Goal: Information Seeking & Learning: Learn about a topic

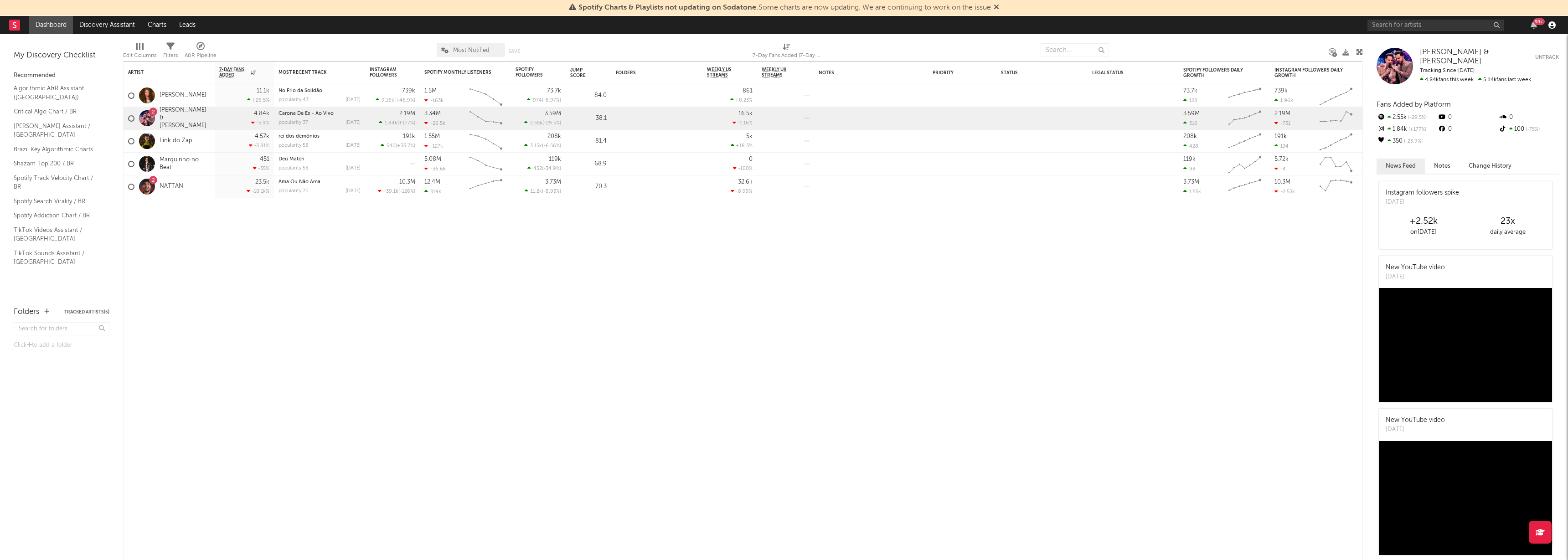
click at [1554, 26] on icon "button" at bounding box center [1552, 25] width 7 height 7
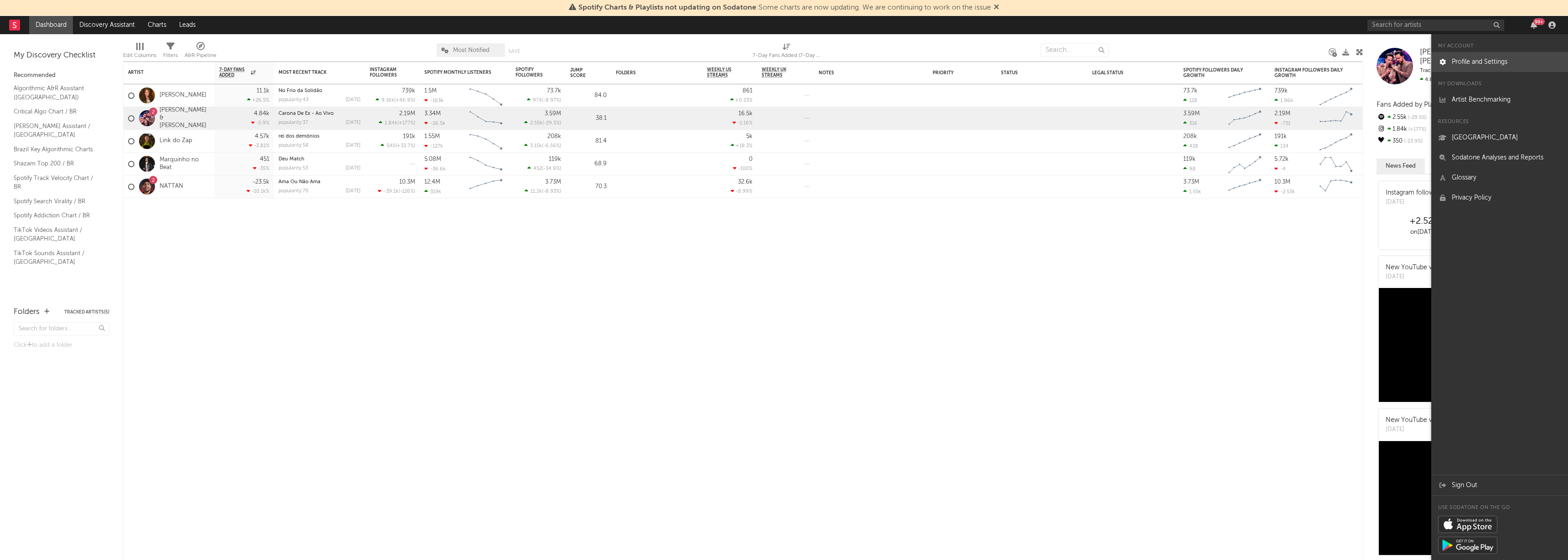
click at [1509, 62] on link "Profile and Settings" at bounding box center [1500, 62] width 137 height 20
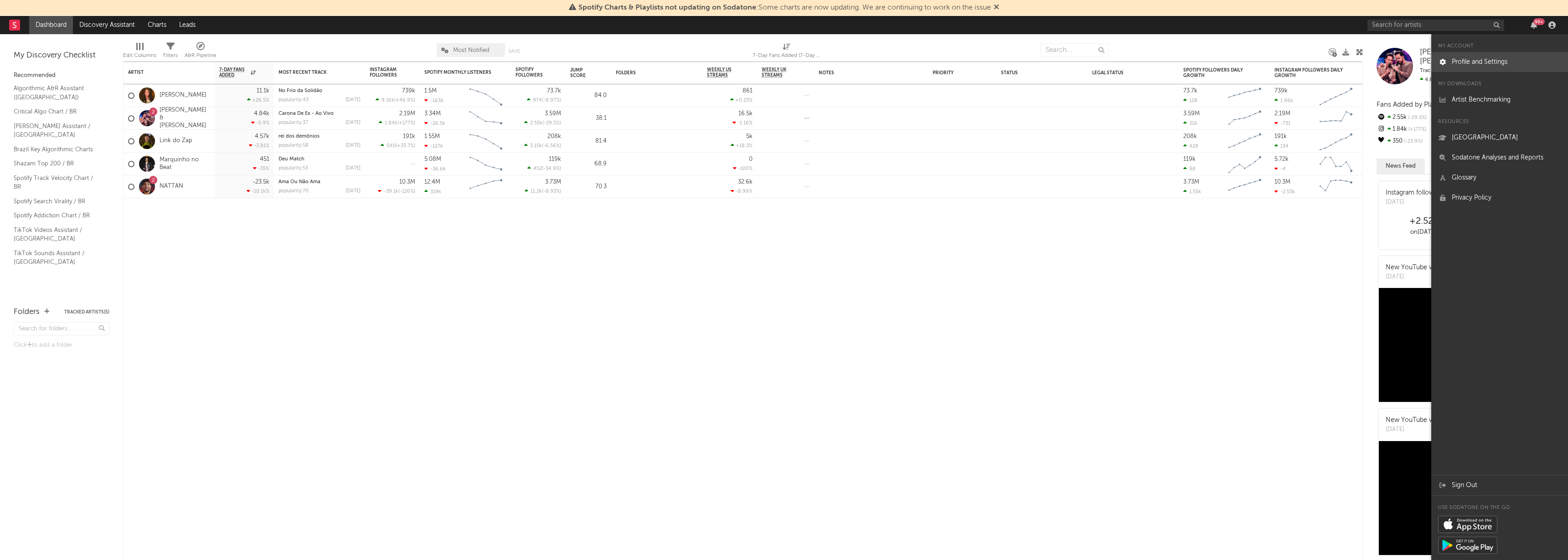
select select "warner_chappell"
select select "manager"
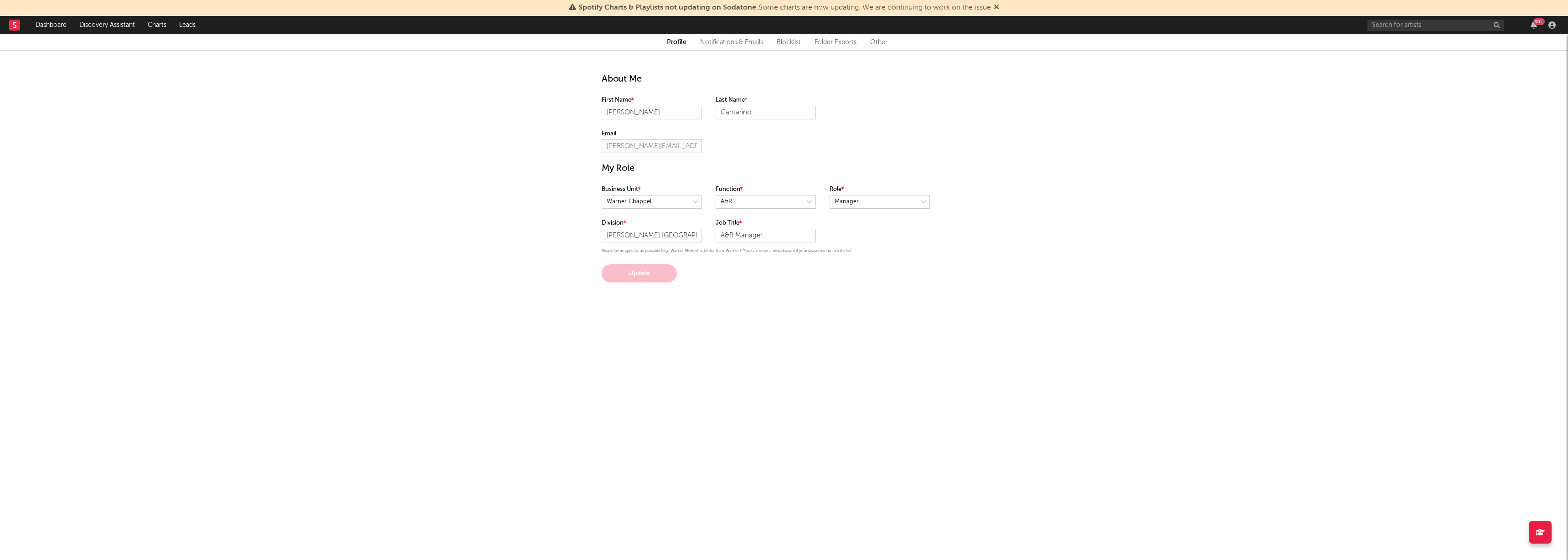
click at [1547, 23] on div at bounding box center [1552, 25] width 14 height 7
click at [1554, 24] on icon "button" at bounding box center [1552, 25] width 7 height 7
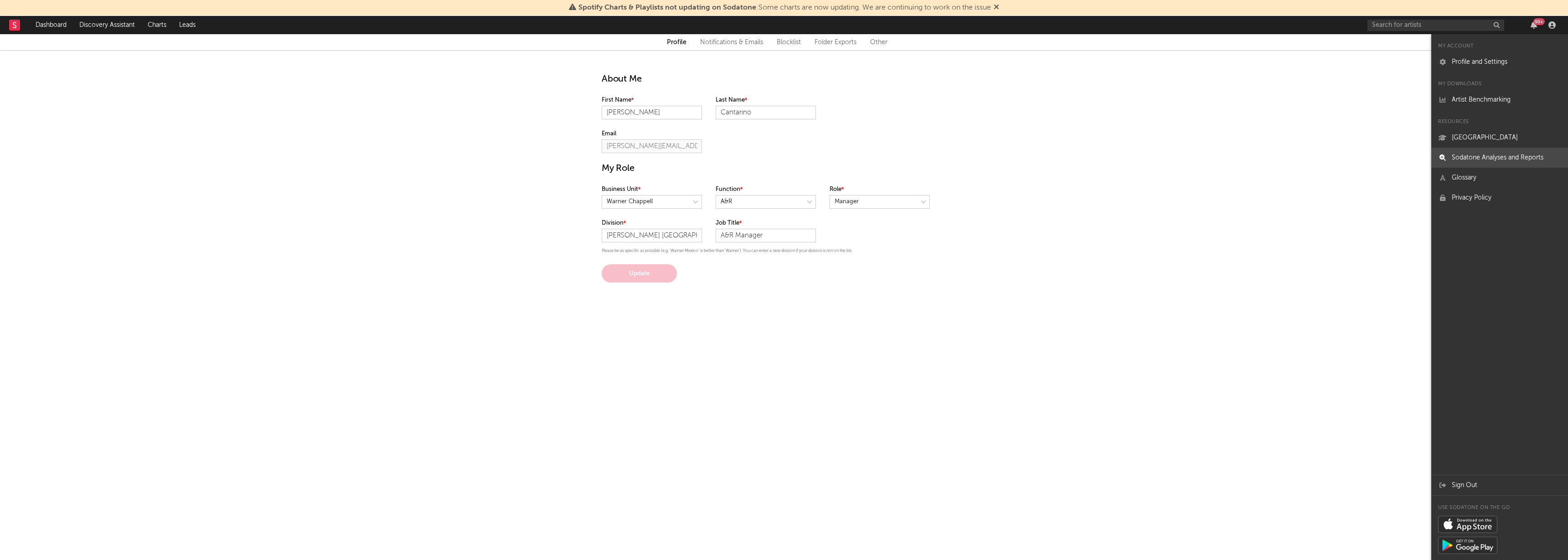
click at [1506, 156] on link "Sodatone Analyses and Reports" at bounding box center [1500, 157] width 137 height 20
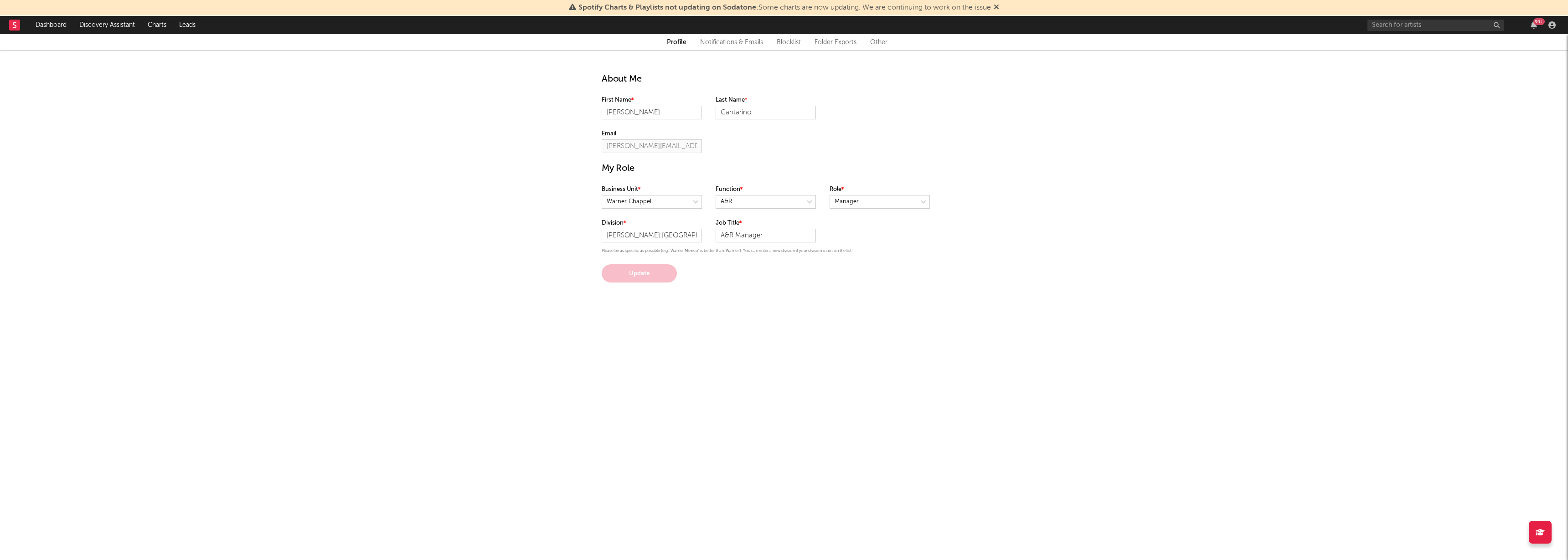
click at [751, 48] on div "Profile Notifications & Emails Blocklist Folder Exports Other" at bounding box center [784, 42] width 1568 height 16
click at [872, 35] on div "Profile Notifications & Emails Blocklist Folder Exports Other" at bounding box center [784, 42] width 1568 height 16
click at [883, 48] on div "Profile Notifications & Emails Blocklist Folder Exports Other" at bounding box center [784, 42] width 1568 height 16
click at [883, 44] on link "Other" at bounding box center [879, 42] width 17 height 11
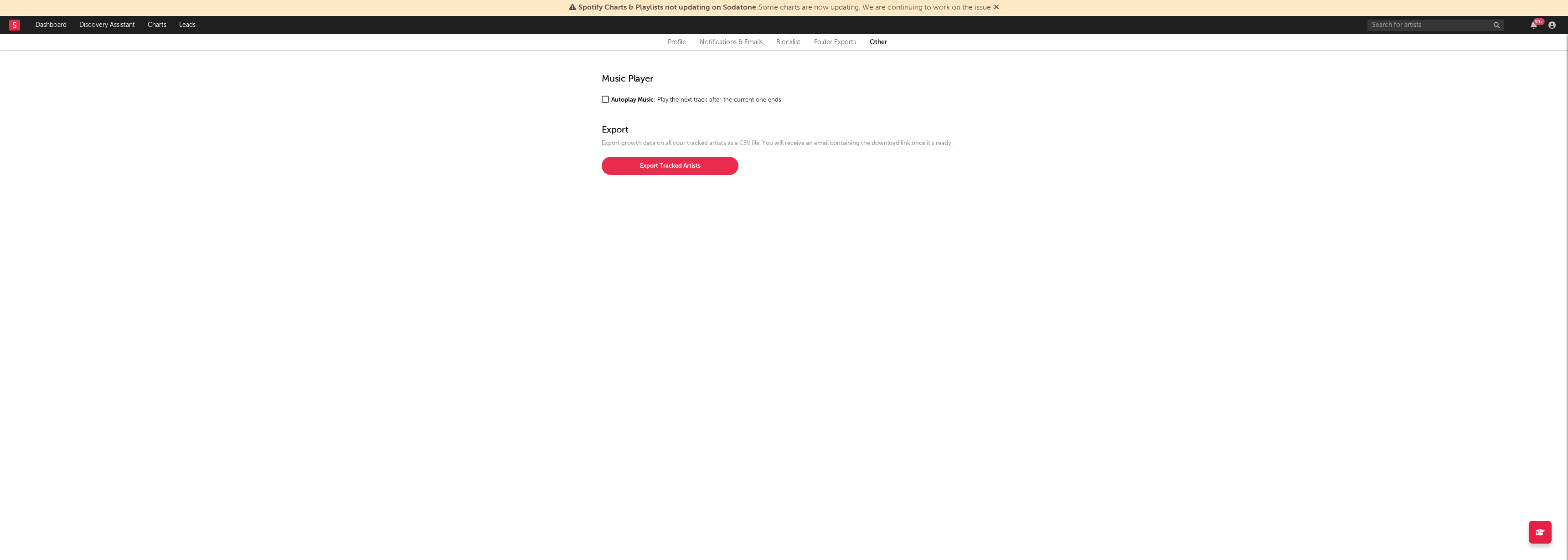
click at [834, 44] on link "Folder Exports" at bounding box center [835, 42] width 42 height 11
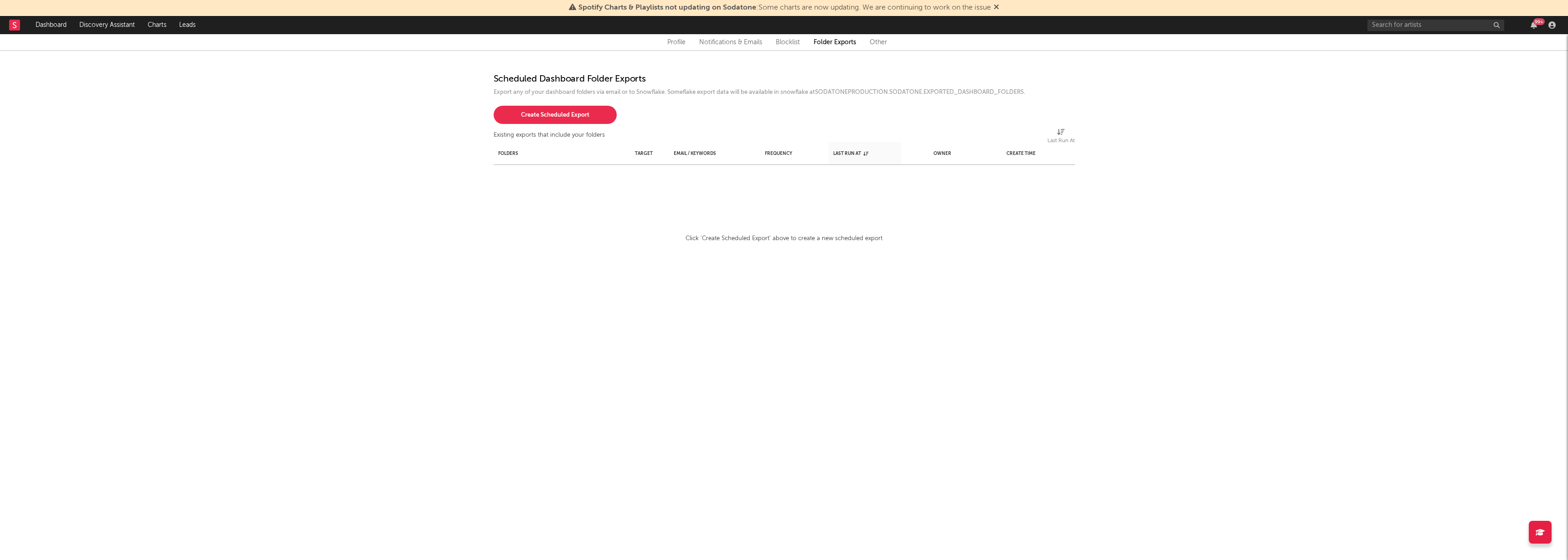
click at [545, 114] on button "Create Scheduled Export" at bounding box center [555, 114] width 123 height 18
select select "snowflake"
select select "180"
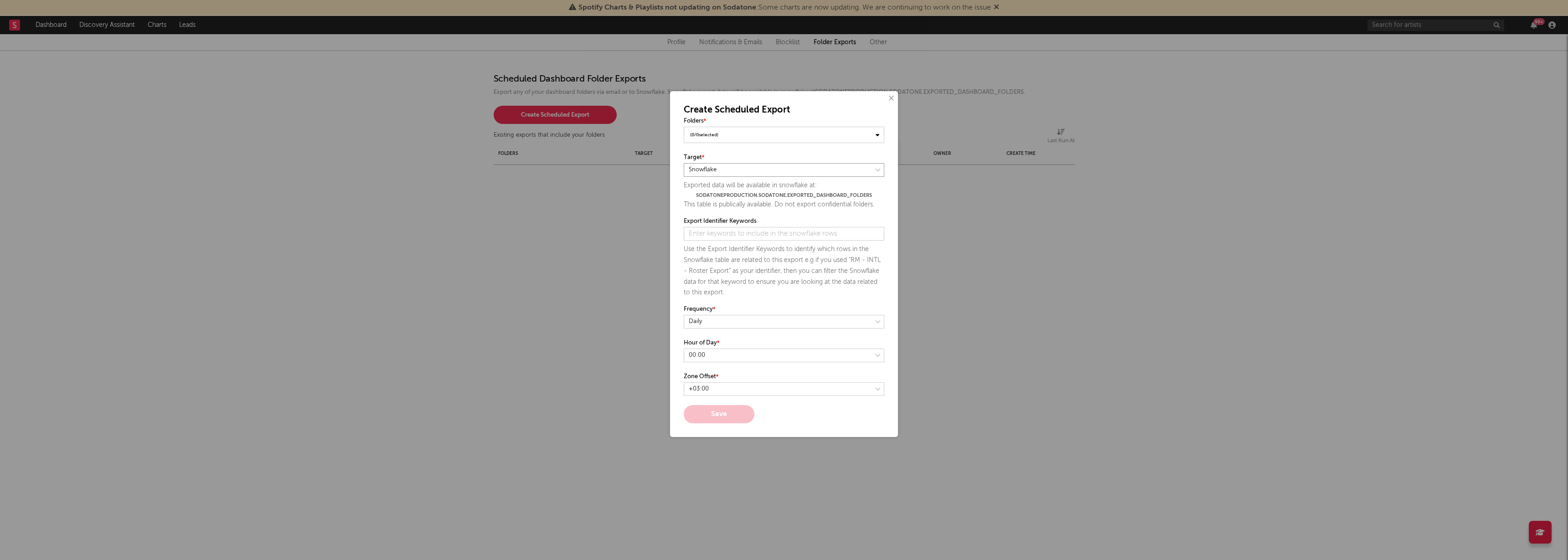
click at [806, 169] on select at bounding box center [784, 170] width 201 height 14
click at [684, 163] on select at bounding box center [784, 170] width 201 height 14
select select "email"
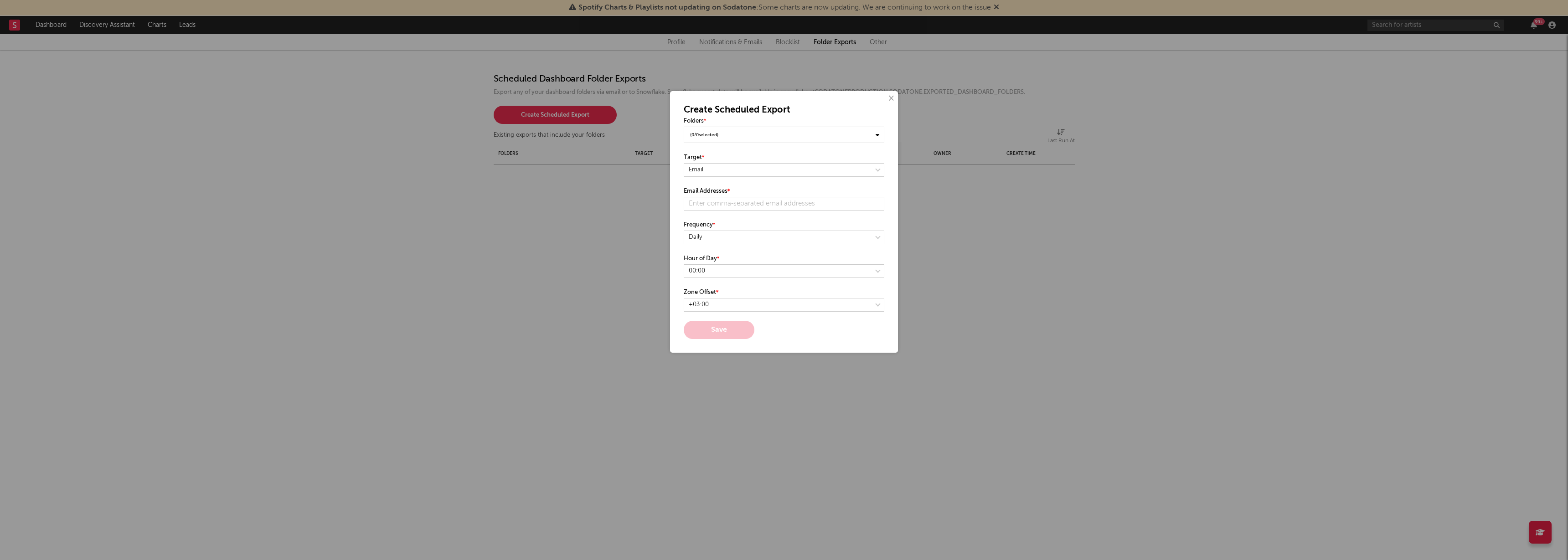
click at [784, 132] on div "( 0 / 0 selected)" at bounding box center [784, 135] width 201 height 16
click at [867, 133] on div "( 0 / 0 selected)" at bounding box center [784, 134] width 201 height 16
click at [889, 100] on button "×" at bounding box center [891, 98] width 10 height 10
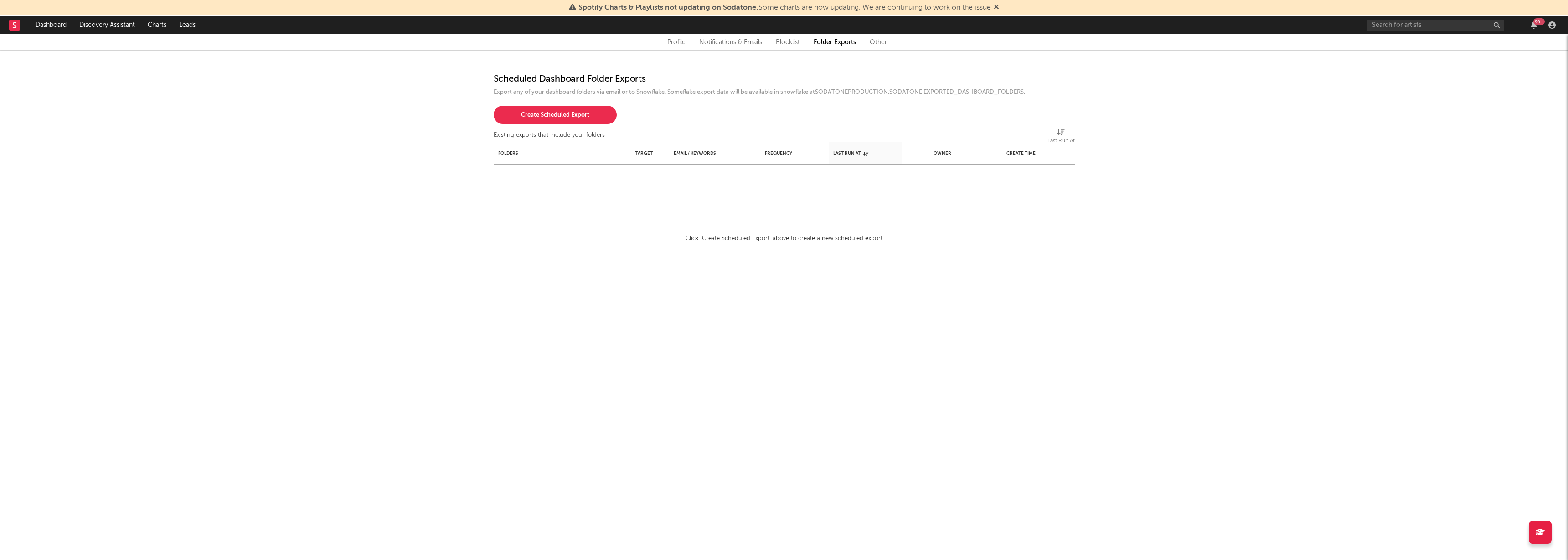
click at [791, 44] on link "Blocklist" at bounding box center [787, 42] width 24 height 11
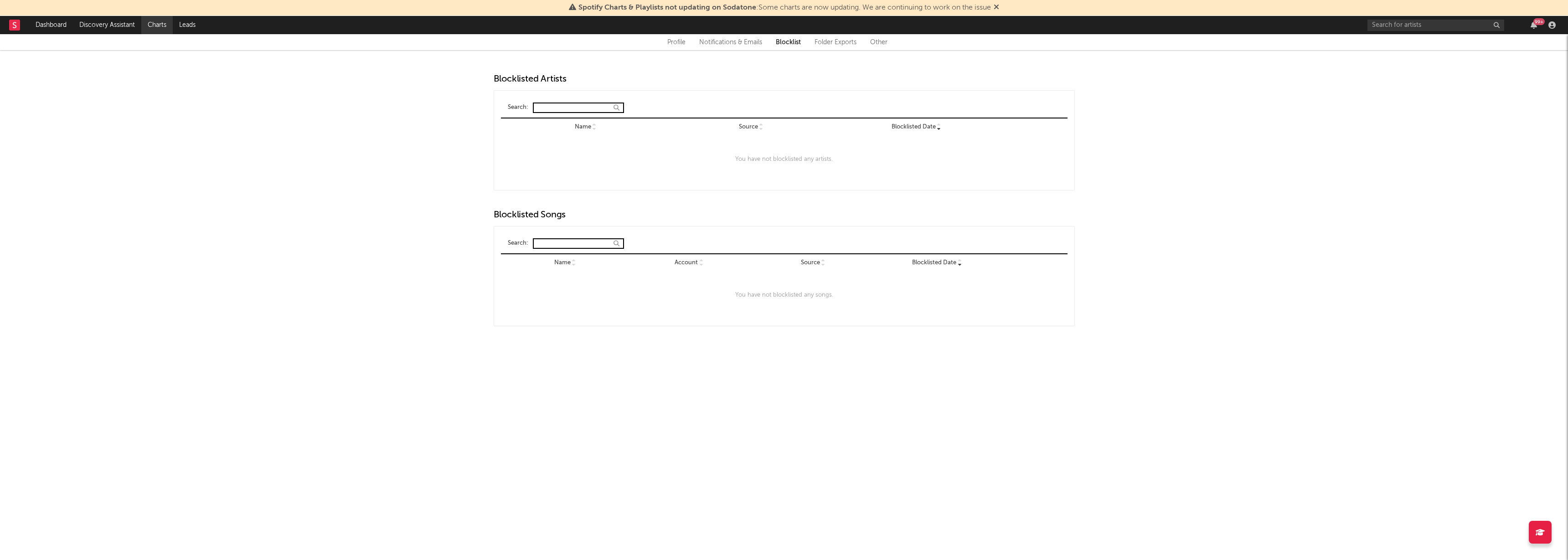
click at [164, 24] on link "Charts" at bounding box center [157, 25] width 31 height 18
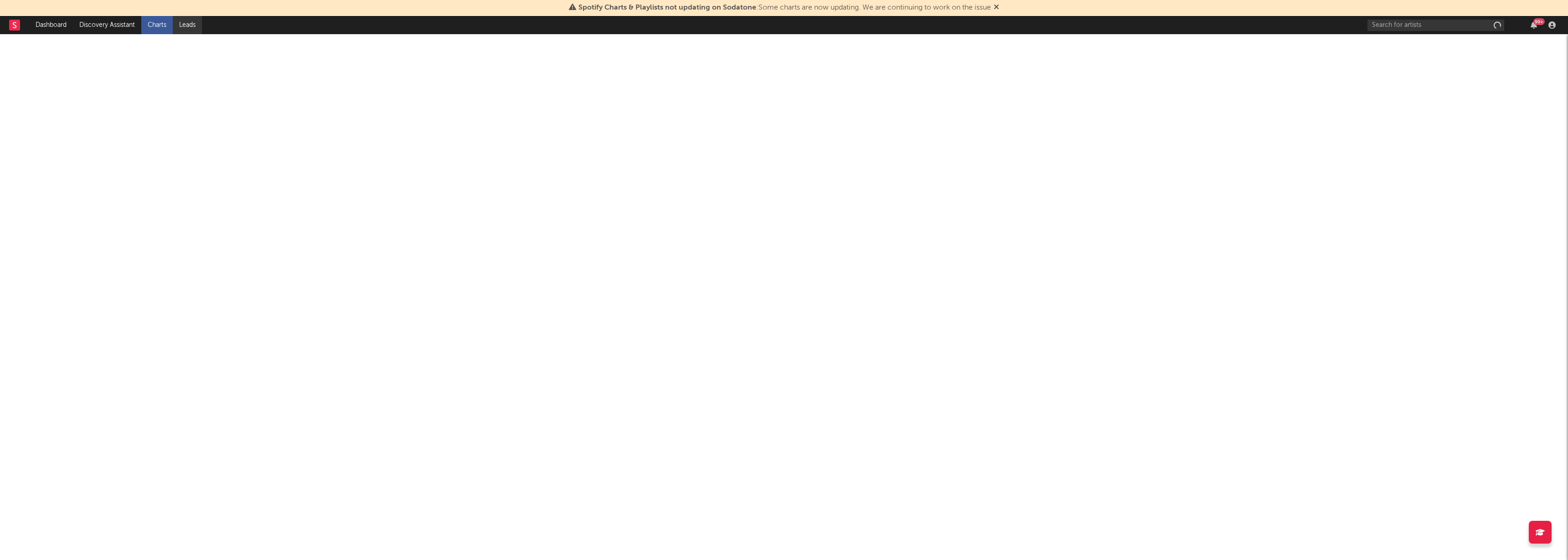
click at [180, 24] on link "Leads" at bounding box center [187, 25] width 29 height 18
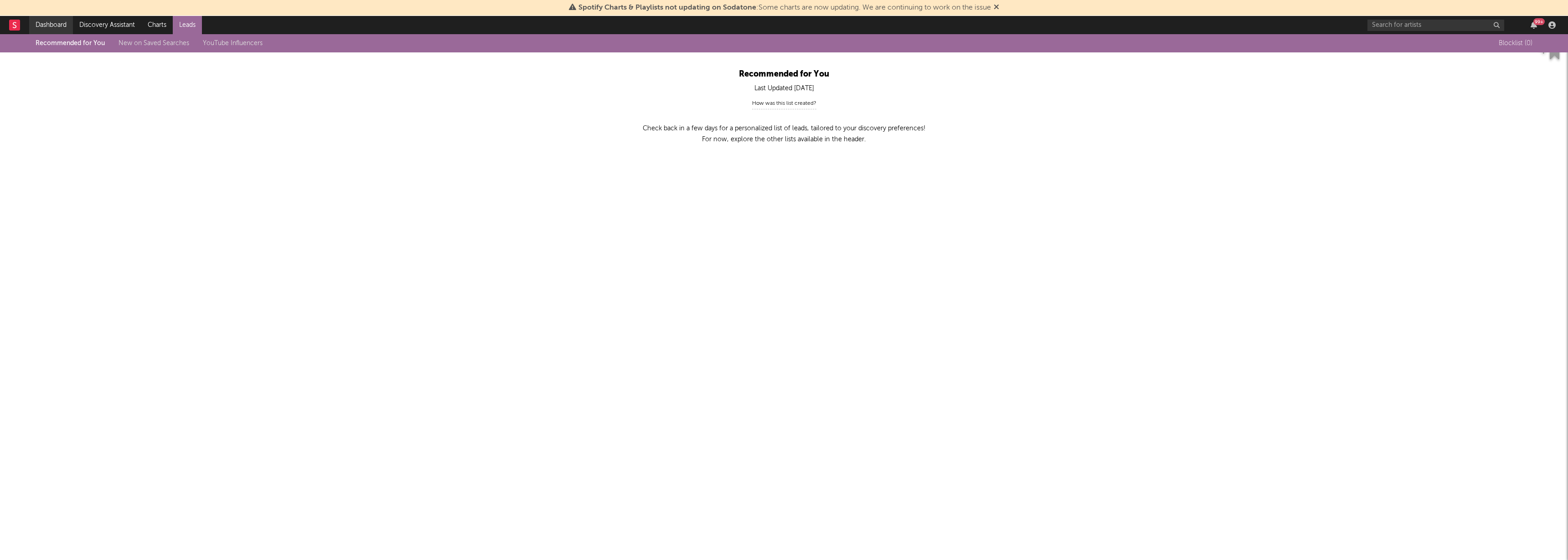
click at [60, 23] on link "Dashboard" at bounding box center [50, 25] width 44 height 18
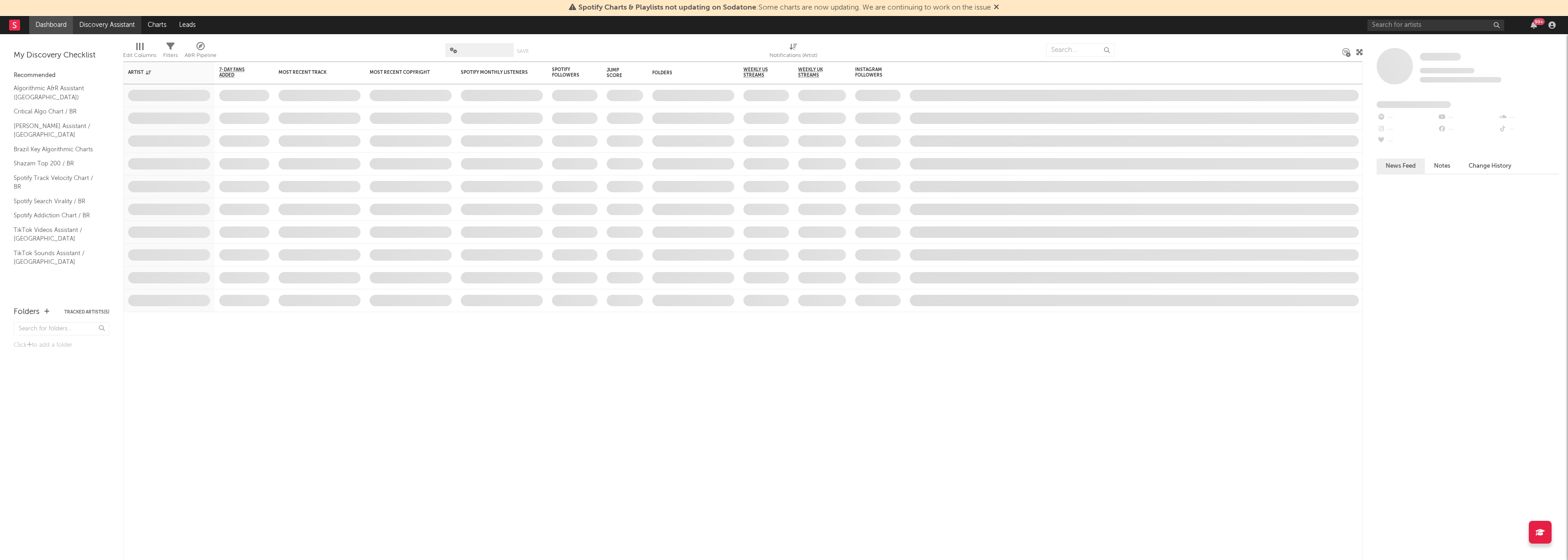
click at [105, 22] on link "Discovery Assistant" at bounding box center [107, 25] width 68 height 18
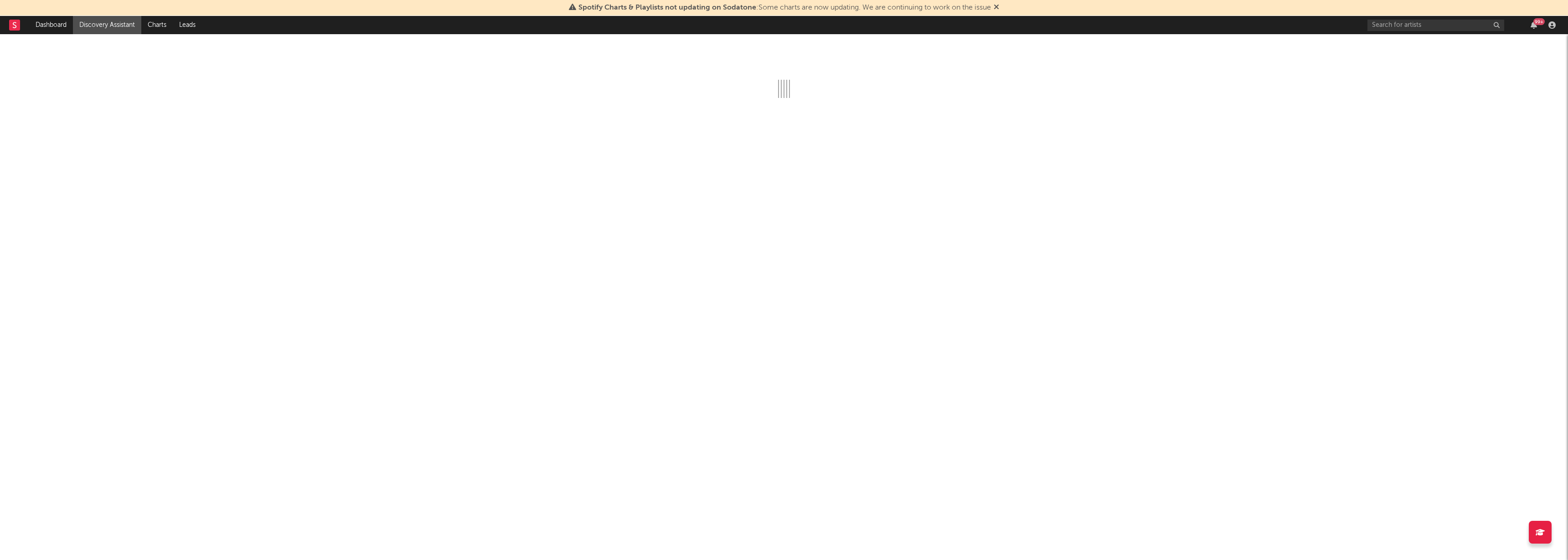
click at [1542, 523] on div at bounding box center [1541, 533] width 23 height 23
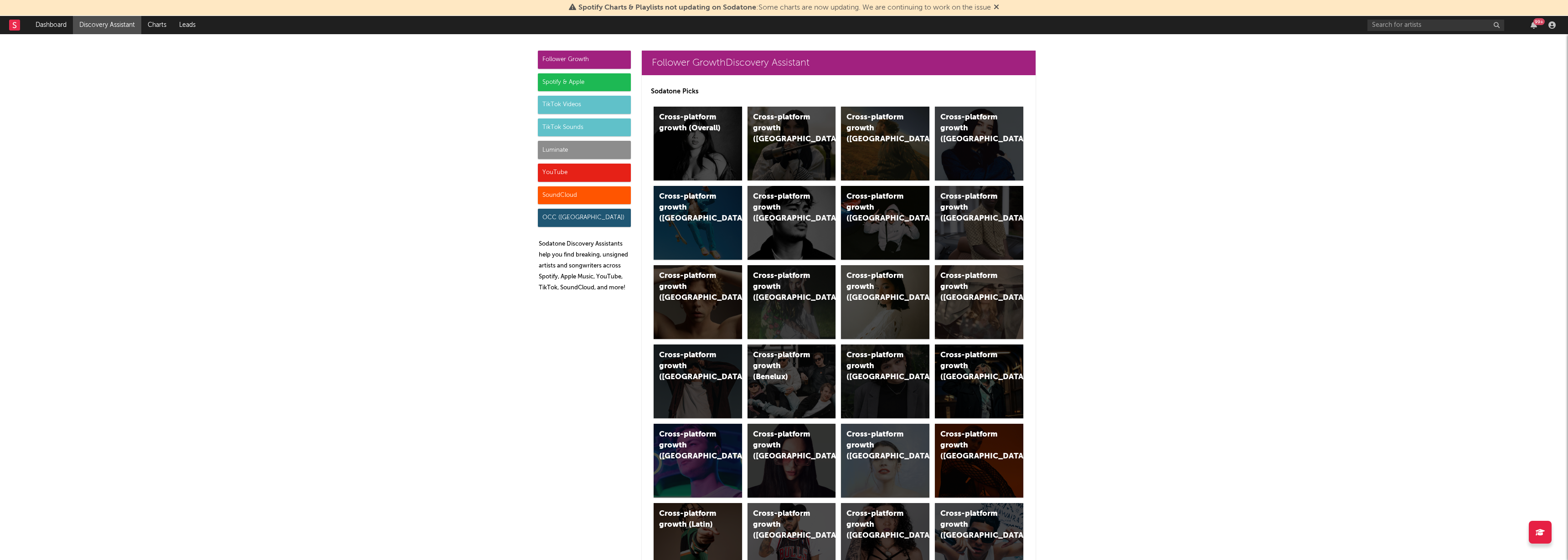
click at [577, 84] on div "Spotify & Apple" at bounding box center [584, 82] width 93 height 18
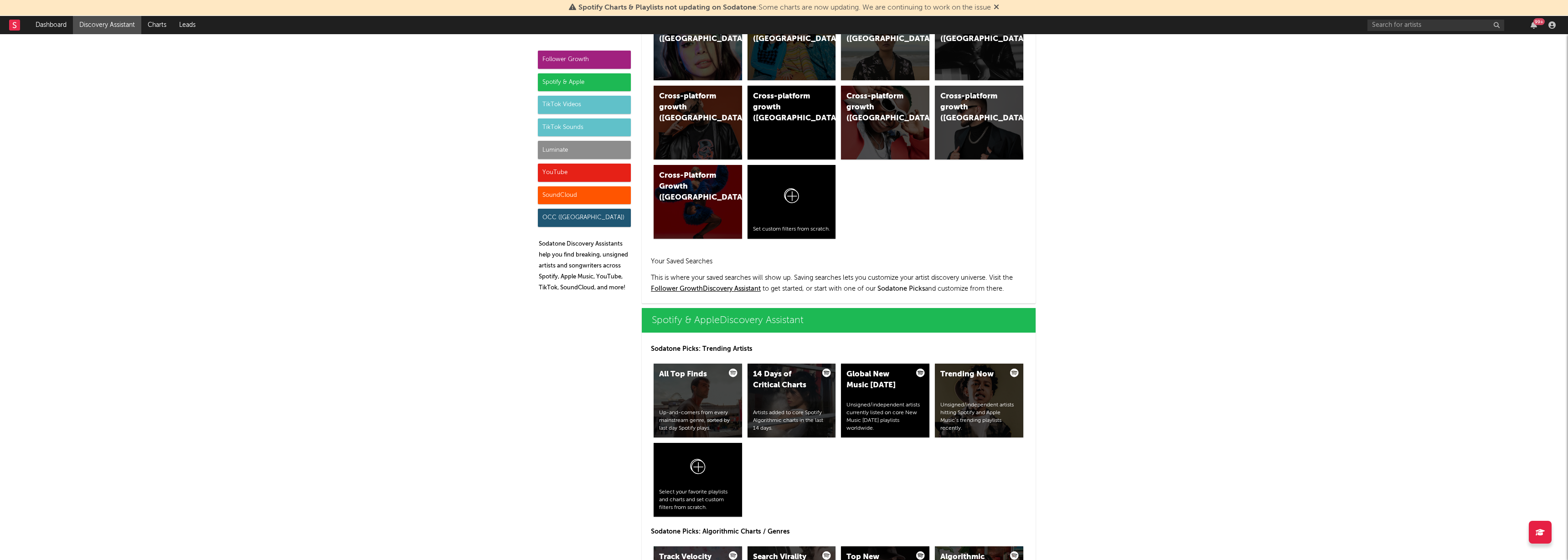
scroll to position [912, 0]
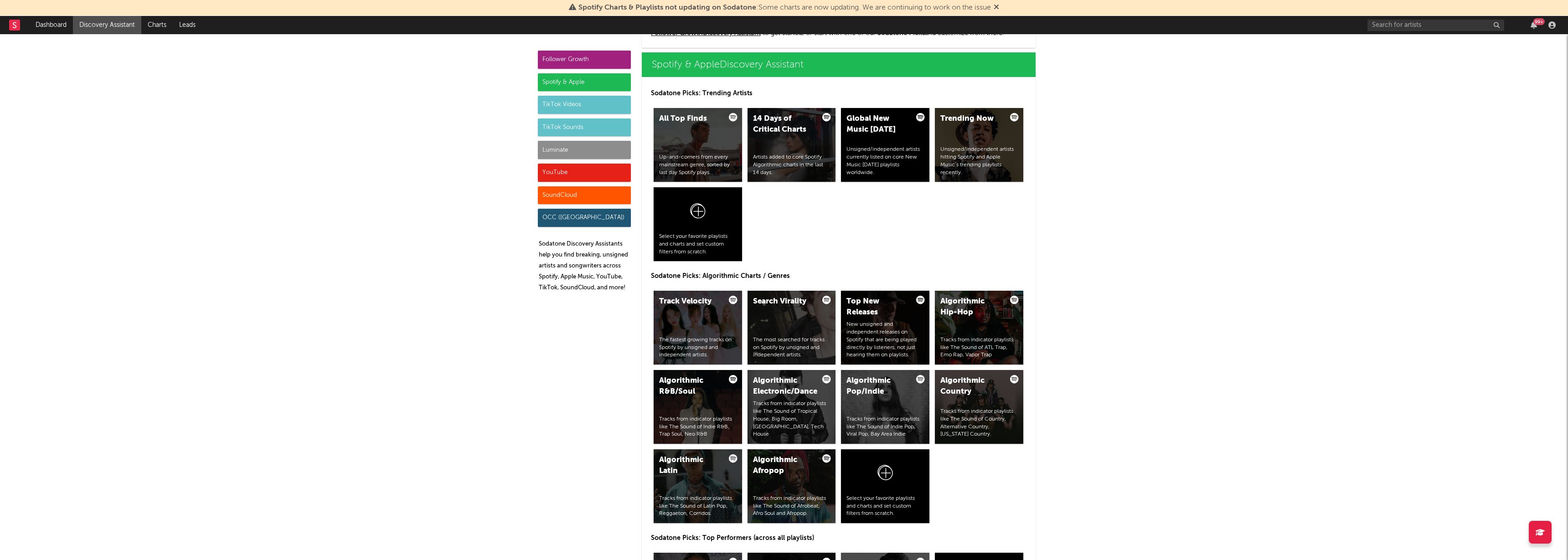
click at [560, 150] on div "Luminate" at bounding box center [584, 150] width 93 height 18
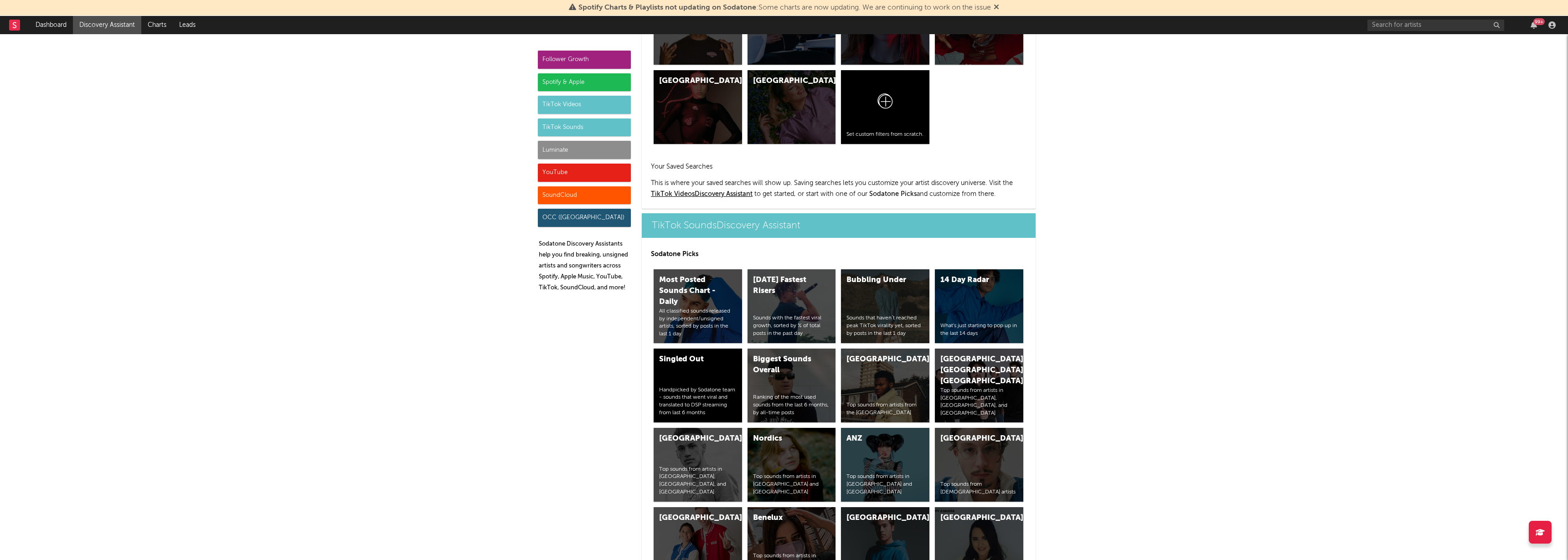
scroll to position [4004, 0]
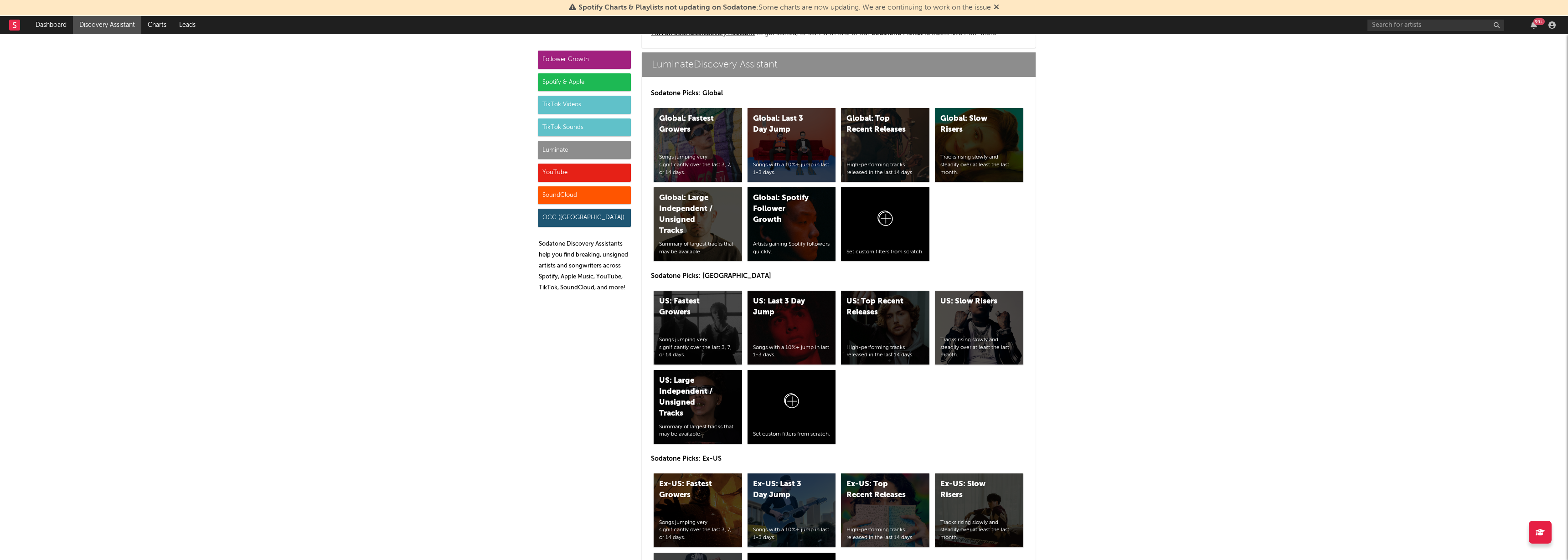
click at [23, 23] on div at bounding box center [19, 25] width 20 height 18
click at [21, 23] on div at bounding box center [19, 25] width 20 height 18
click at [19, 23] on rect at bounding box center [14, 25] width 11 height 11
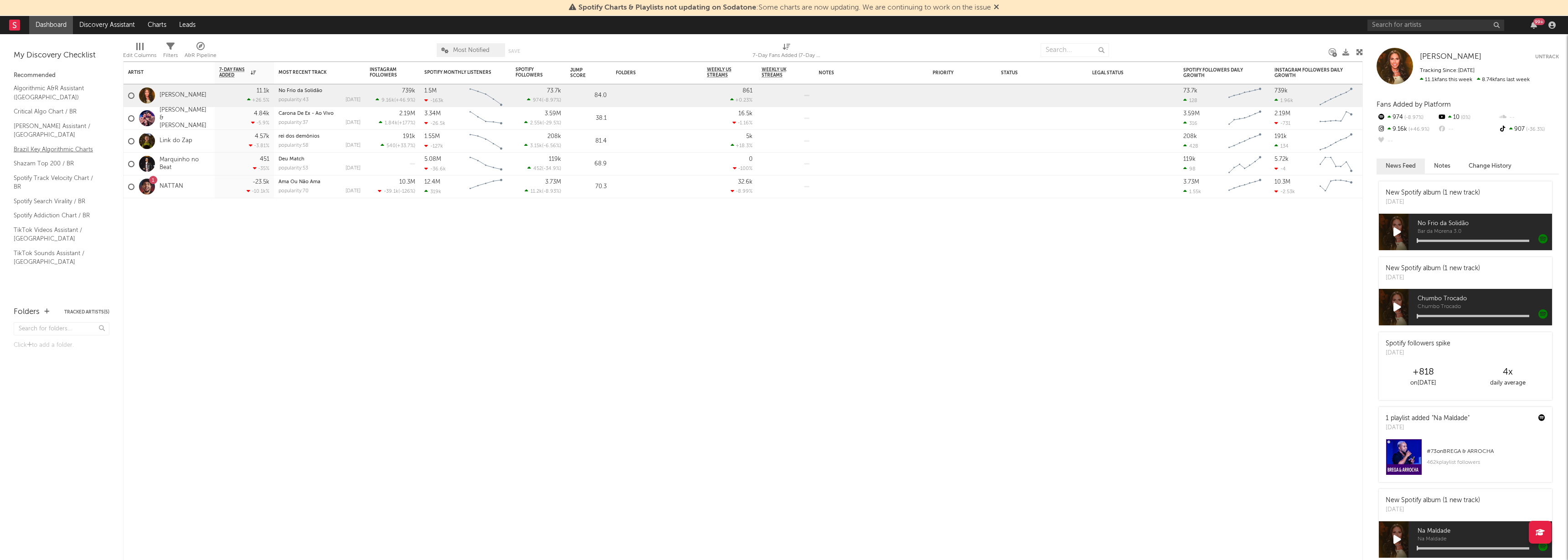
click at [61, 144] on link "Brazil Key Algorithmic Charts" at bounding box center [57, 149] width 86 height 10
click at [1079, 49] on input "text" at bounding box center [1075, 50] width 68 height 14
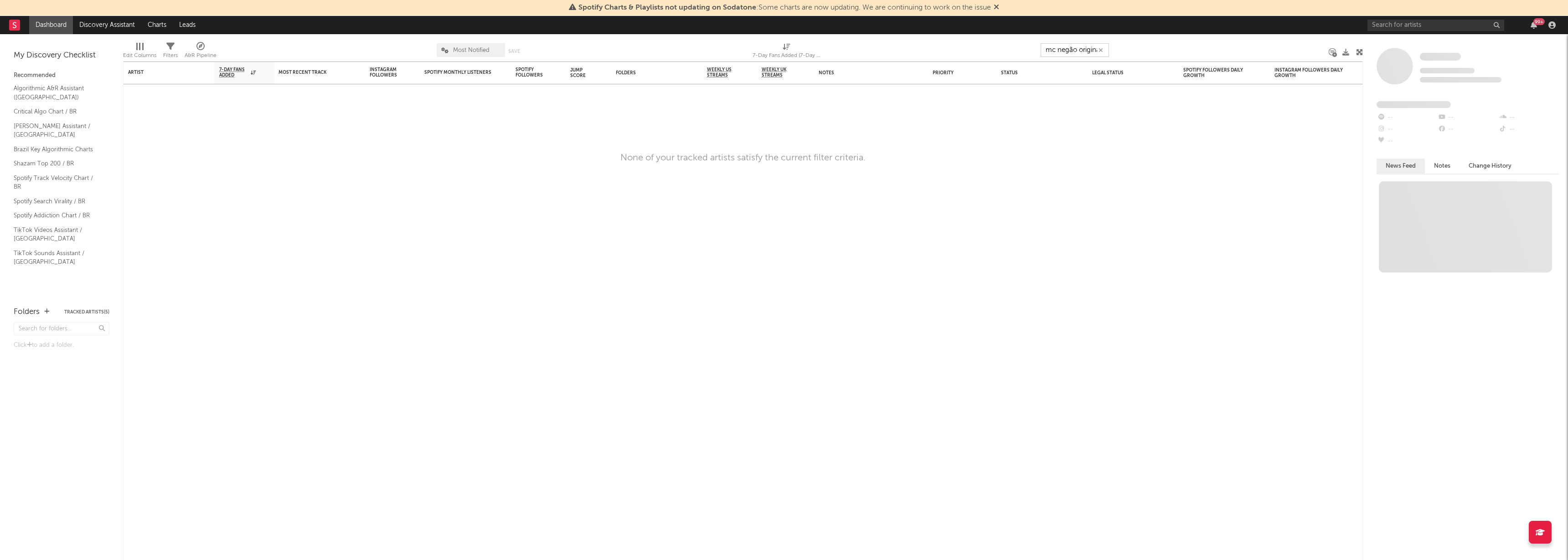
scroll to position [0, 5]
click at [1068, 48] on input "mc negão original" at bounding box center [1075, 50] width 68 height 14
type input "mc negãoo original"
drag, startPoint x: 11, startPoint y: 23, endPoint x: 312, endPoint y: 7, distance: 301.4
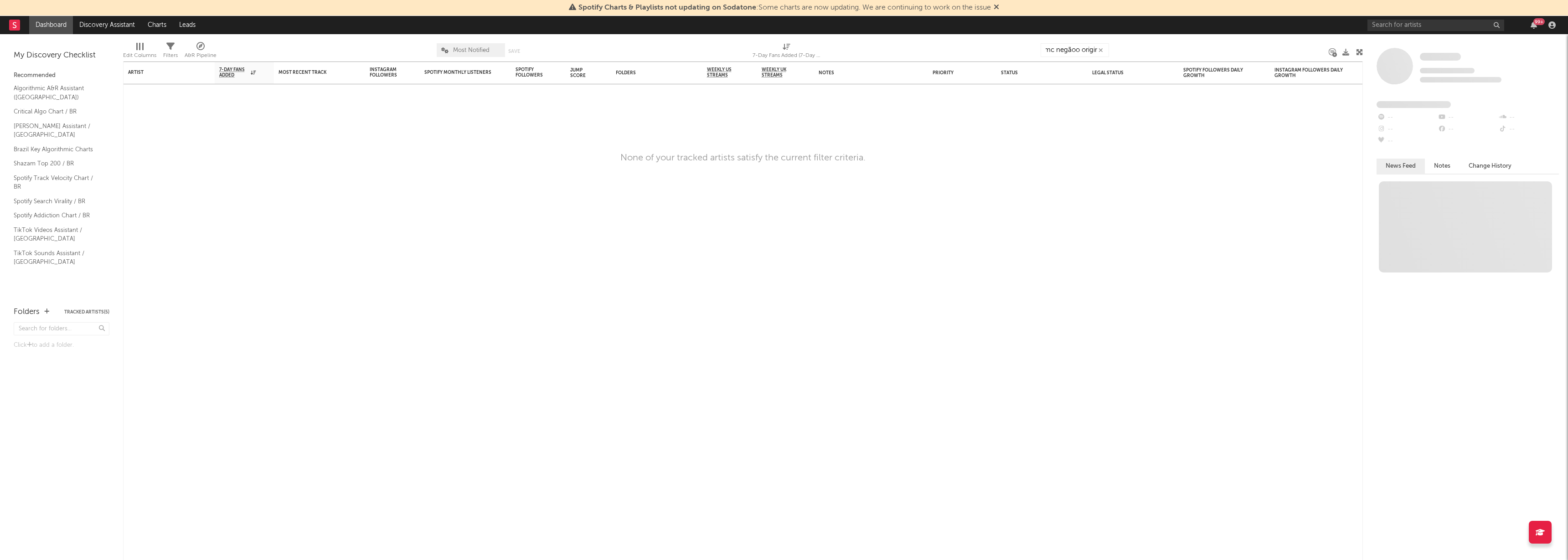
click at [11, 23] on rect at bounding box center [14, 25] width 11 height 11
click at [1472, 24] on input "text" at bounding box center [1436, 26] width 137 height 12
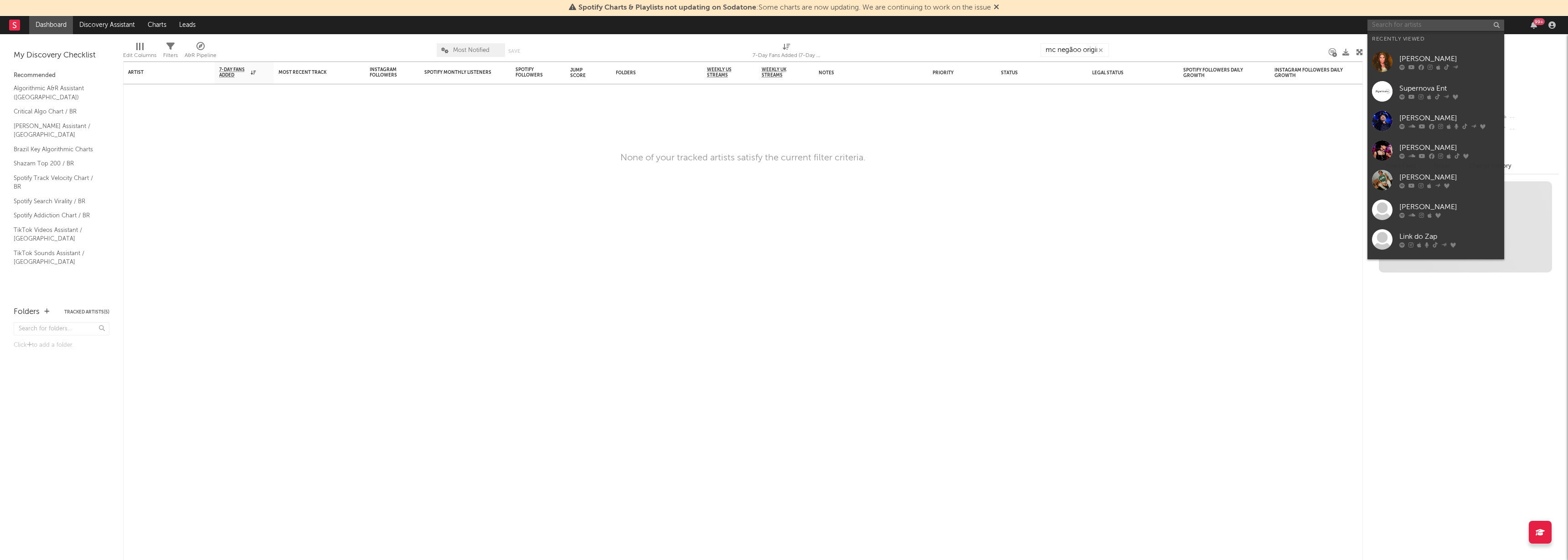
paste input "mc negãoo original"
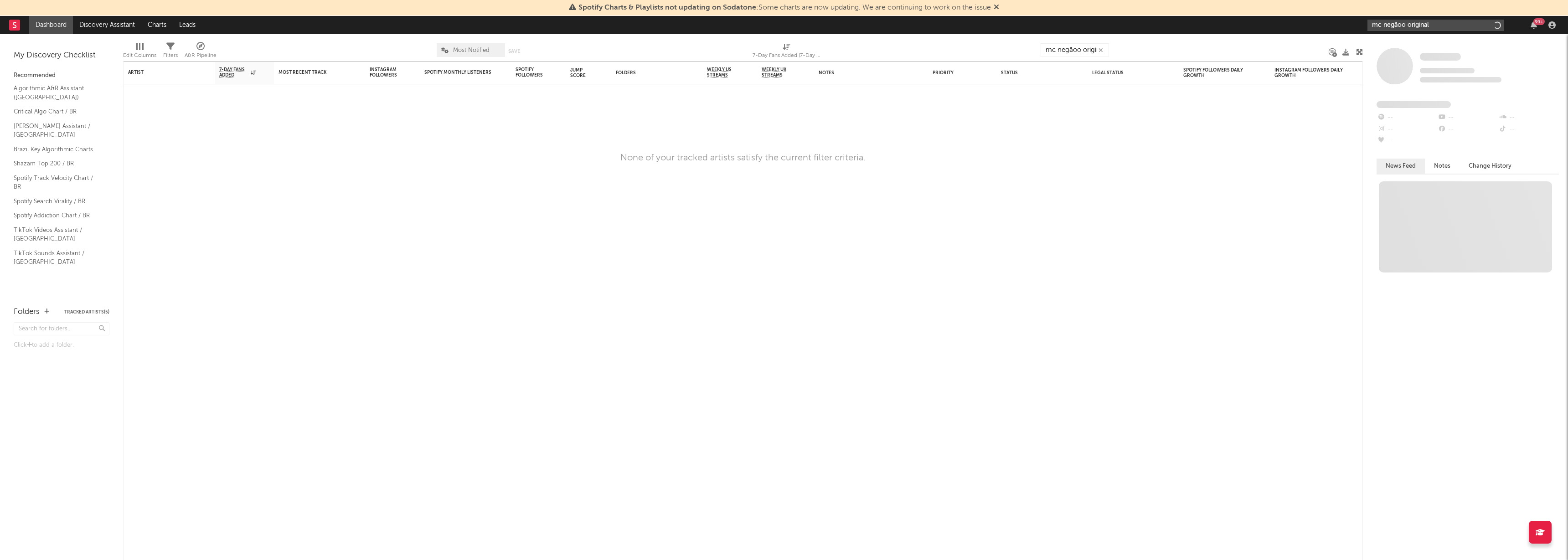
click at [1402, 24] on input "mc negãoo original" at bounding box center [1436, 26] width 137 height 12
type input "mc negão original"
click at [1393, 49] on link "Mc Negão Original" at bounding box center [1436, 46] width 137 height 30
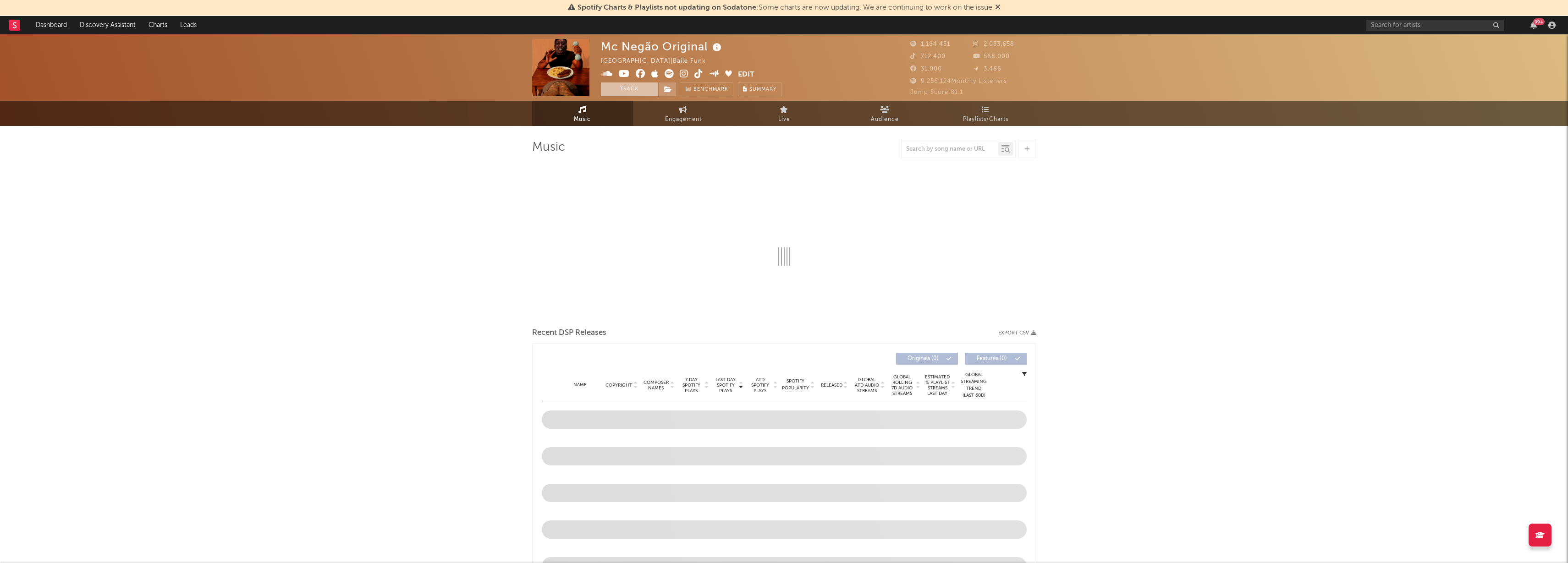
select select "6m"
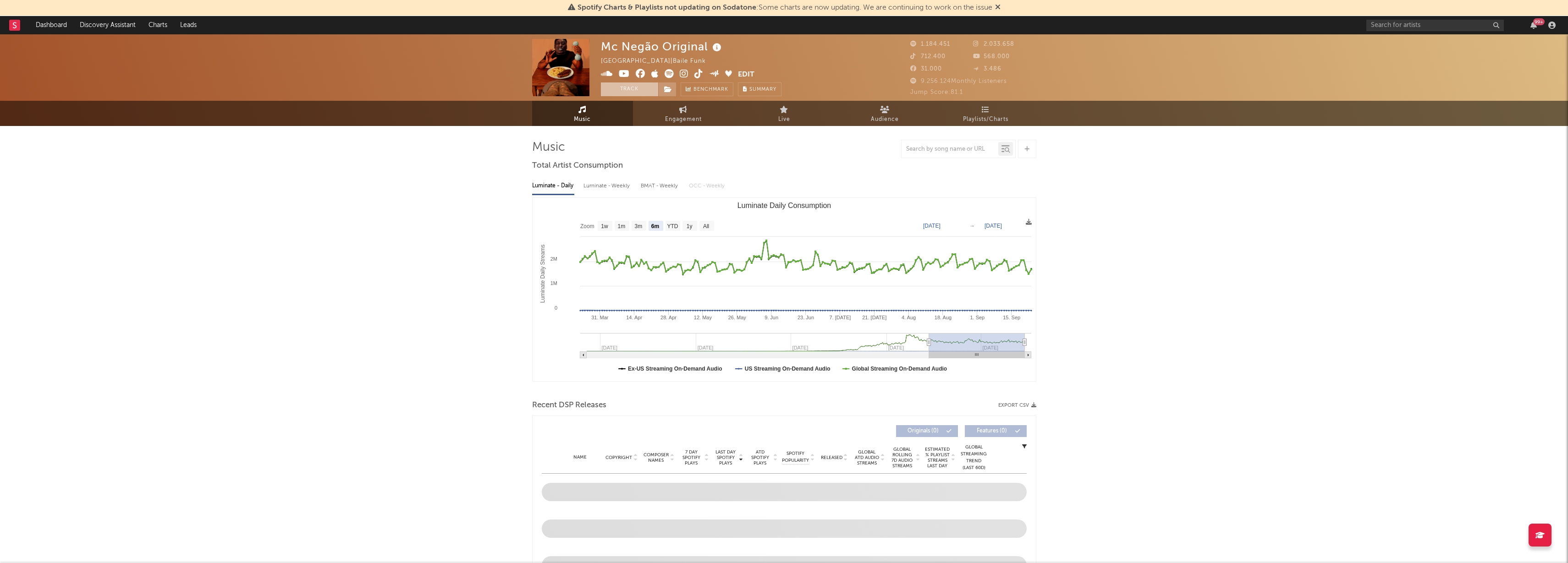
click at [643, 90] on button "Track" at bounding box center [629, 89] width 57 height 14
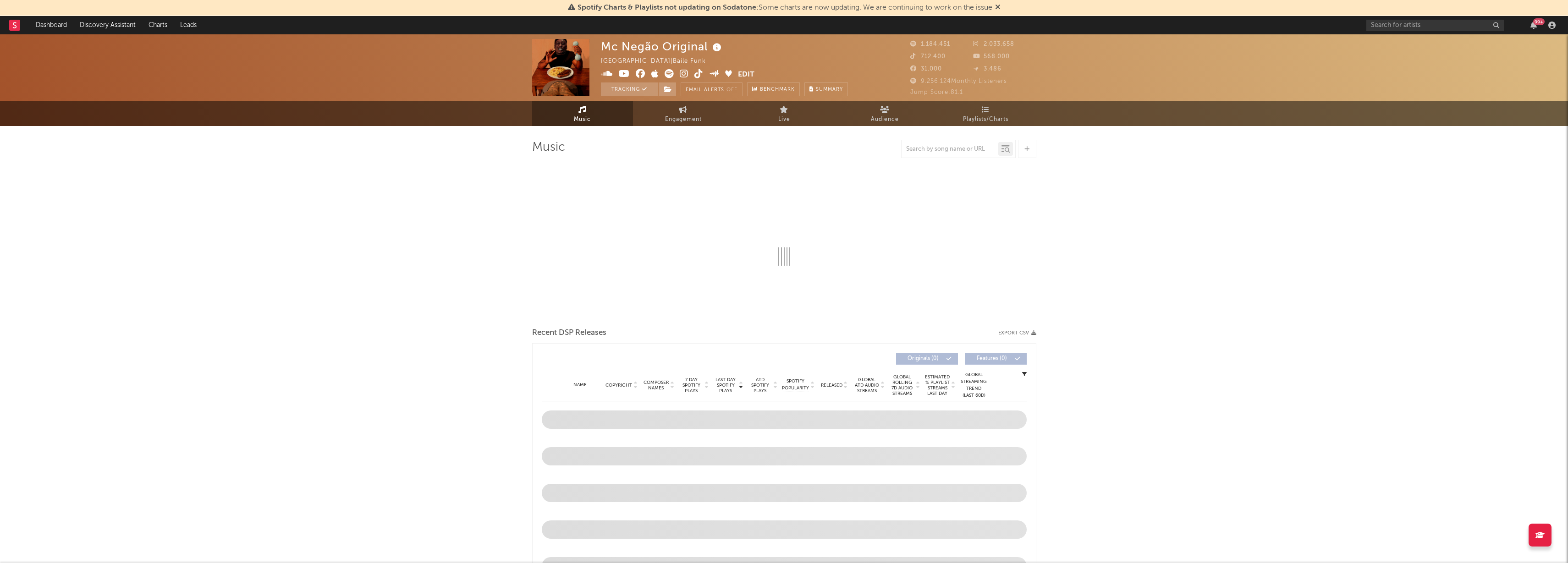
select select "6m"
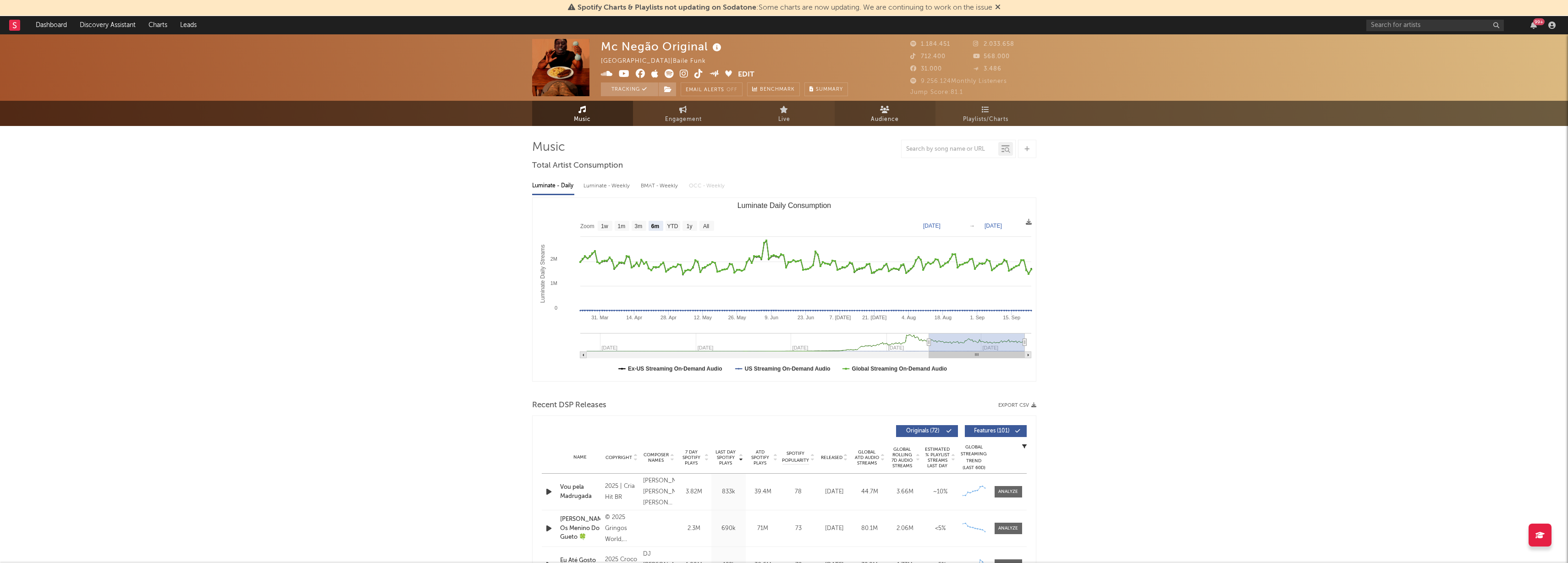
click at [886, 117] on span "Audience" at bounding box center [885, 119] width 28 height 11
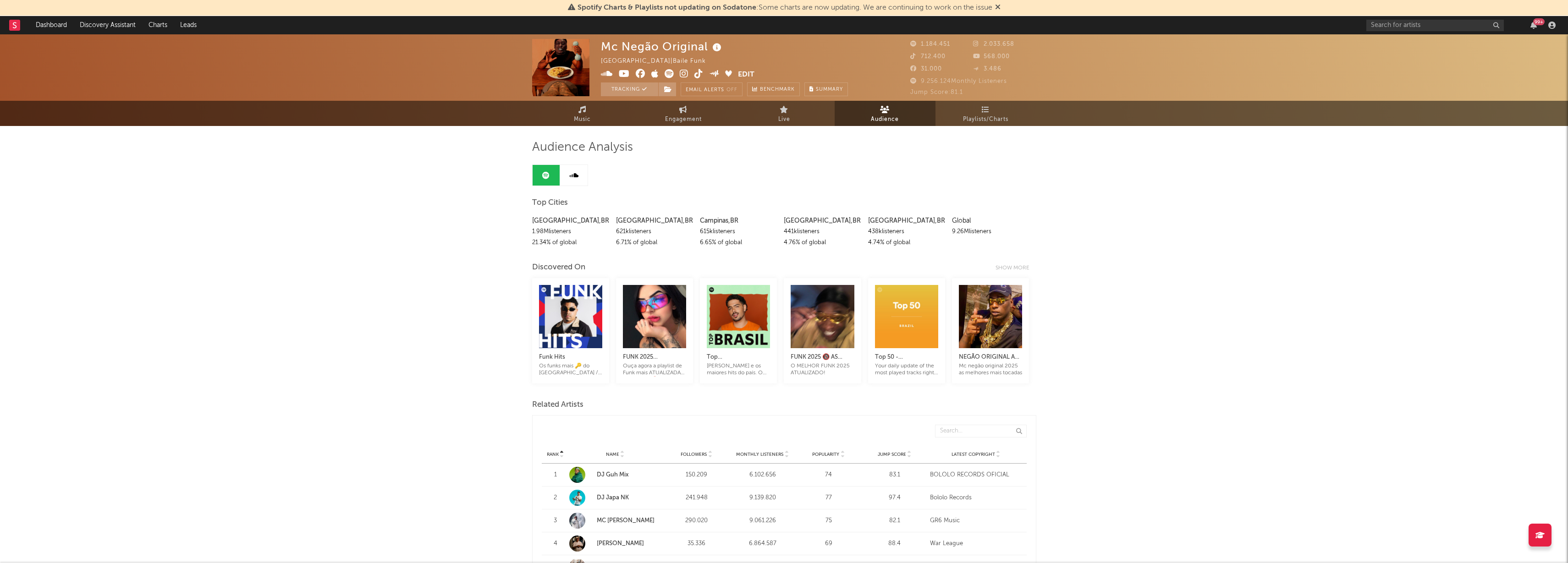
click at [583, 180] on link at bounding box center [573, 175] width 27 height 21
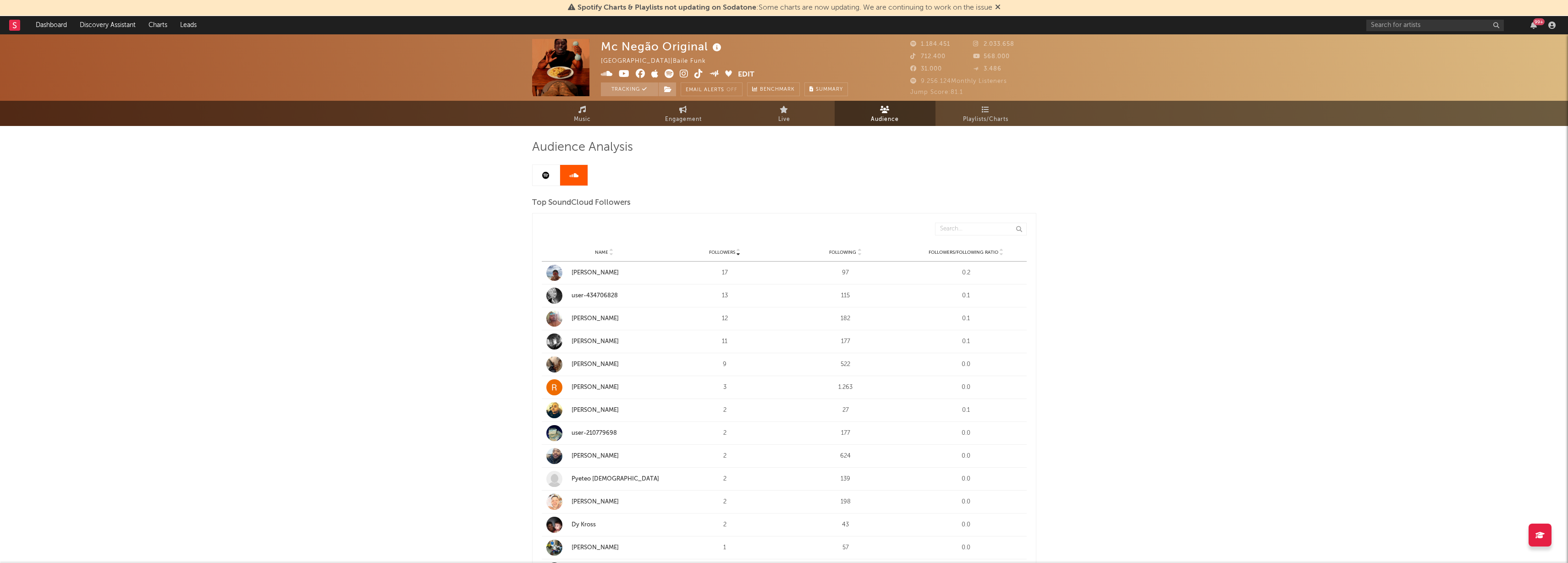
click at [554, 177] on link at bounding box center [546, 175] width 27 height 21
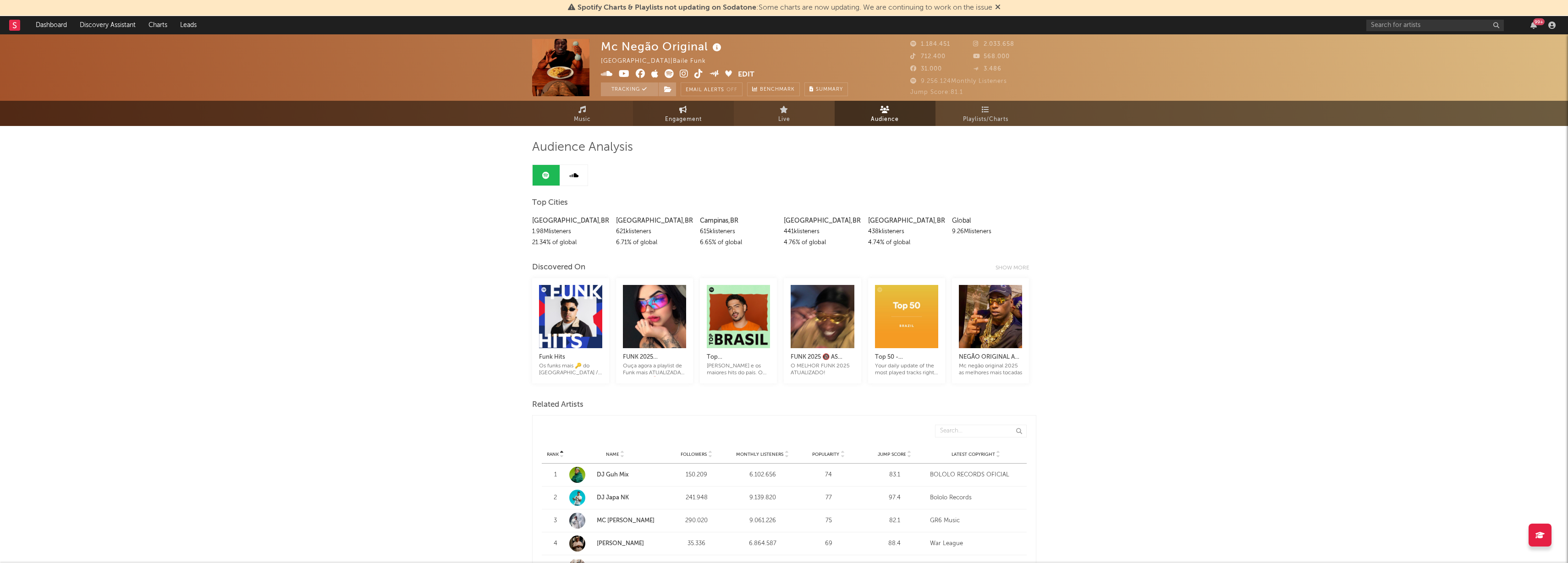
click at [690, 117] on span "Engagement" at bounding box center [683, 119] width 36 height 11
select select "1w"
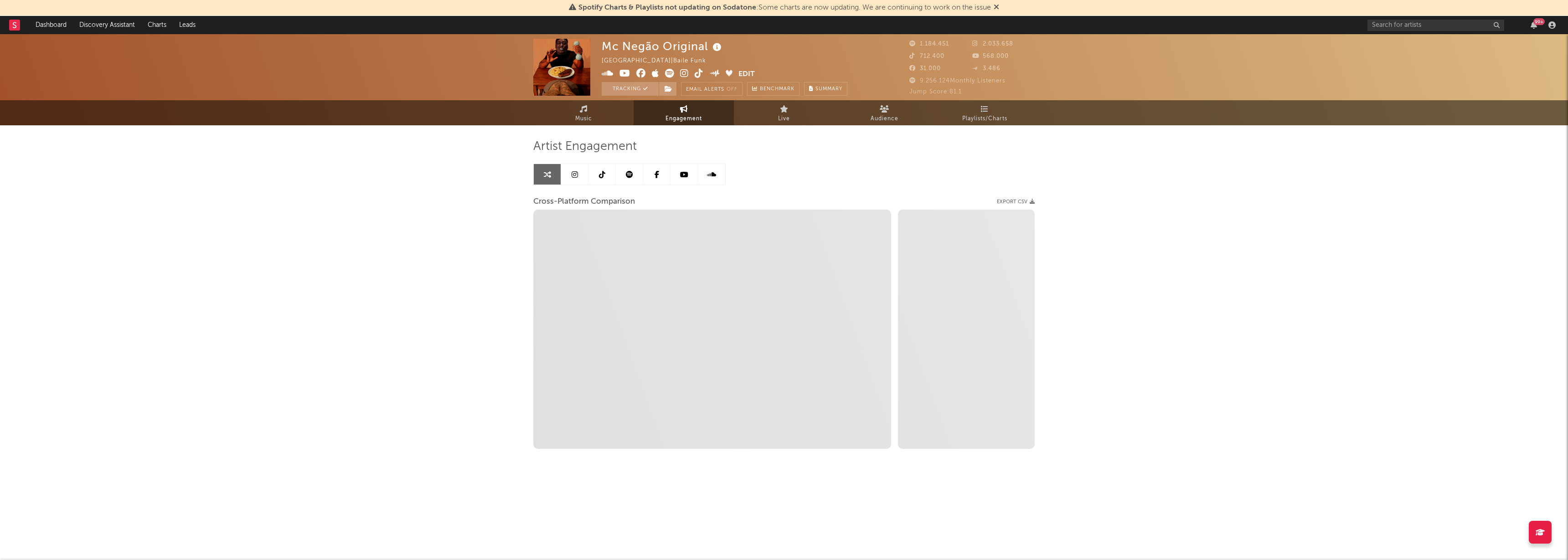
click at [632, 172] on icon at bounding box center [629, 175] width 7 height 7
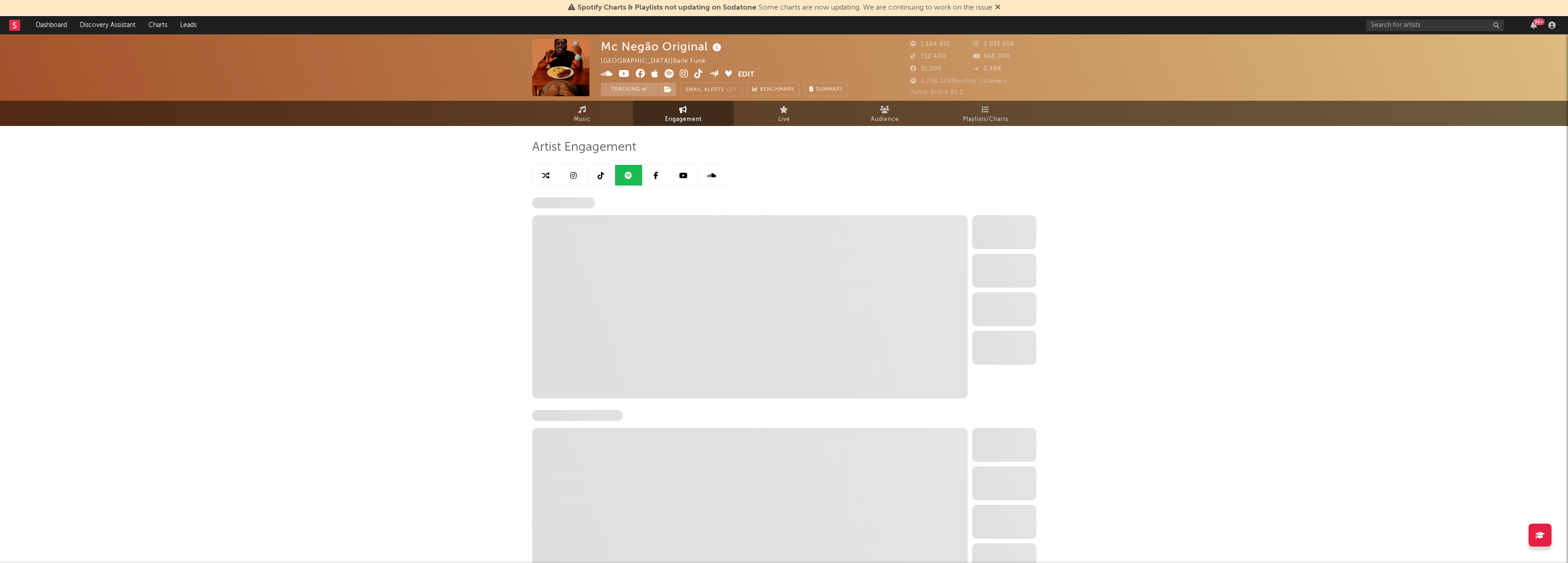
select select "6m"
select select "1w"
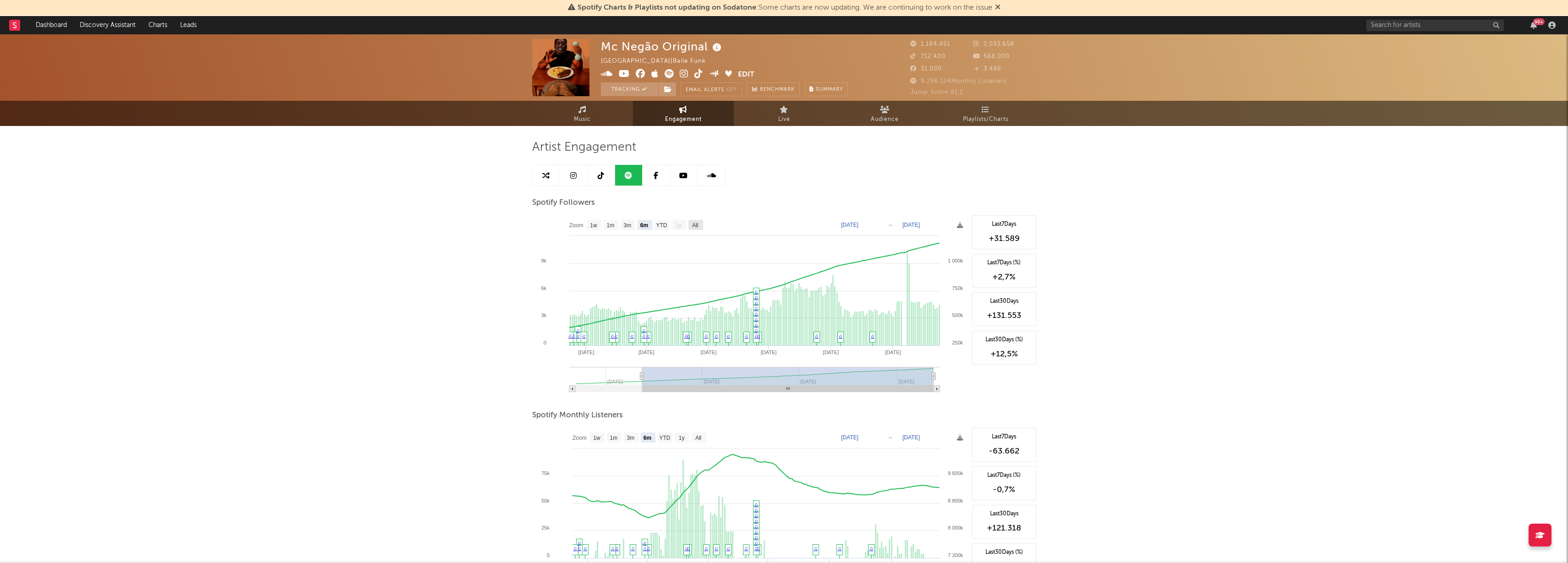
click at [696, 222] on text "All" at bounding box center [694, 225] width 6 height 7
select select "All"
type input "[DATE]"
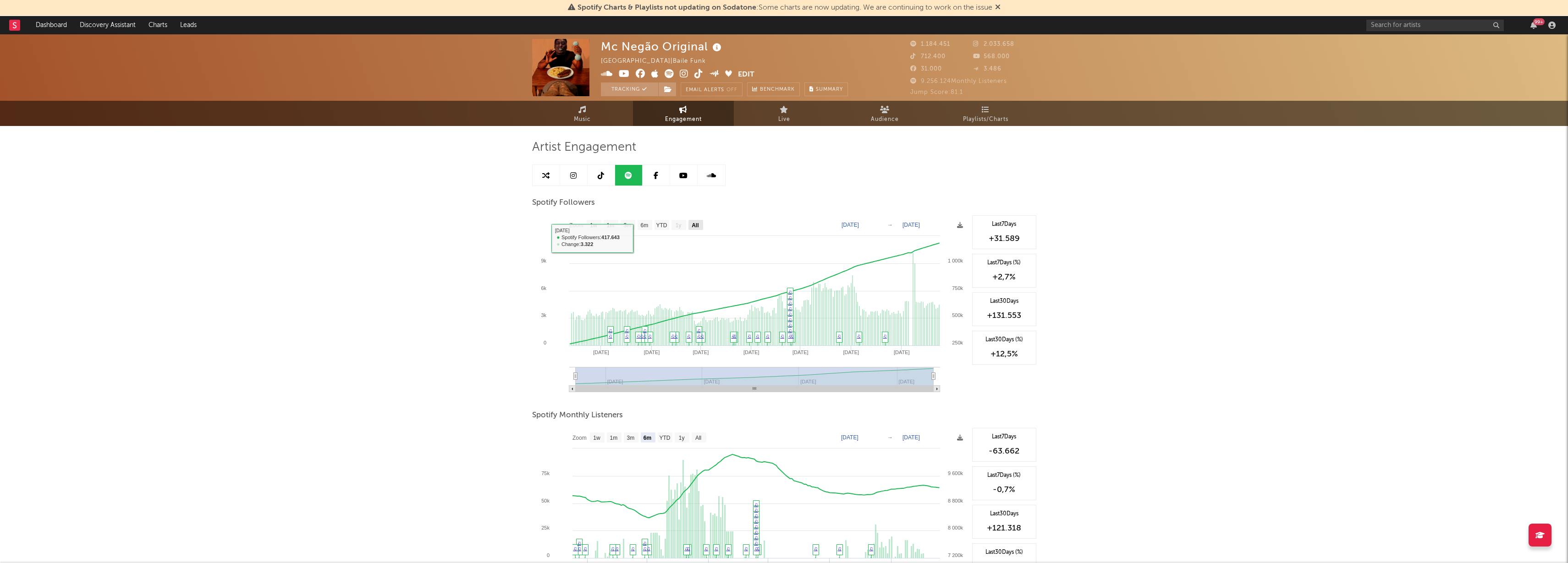
click at [698, 224] on text "All" at bounding box center [695, 225] width 7 height 7
click at [659, 226] on text "YTD" at bounding box center [661, 225] width 11 height 7
select select "YTD"
click at [700, 439] on text "All" at bounding box center [697, 438] width 6 height 7
select select "All"
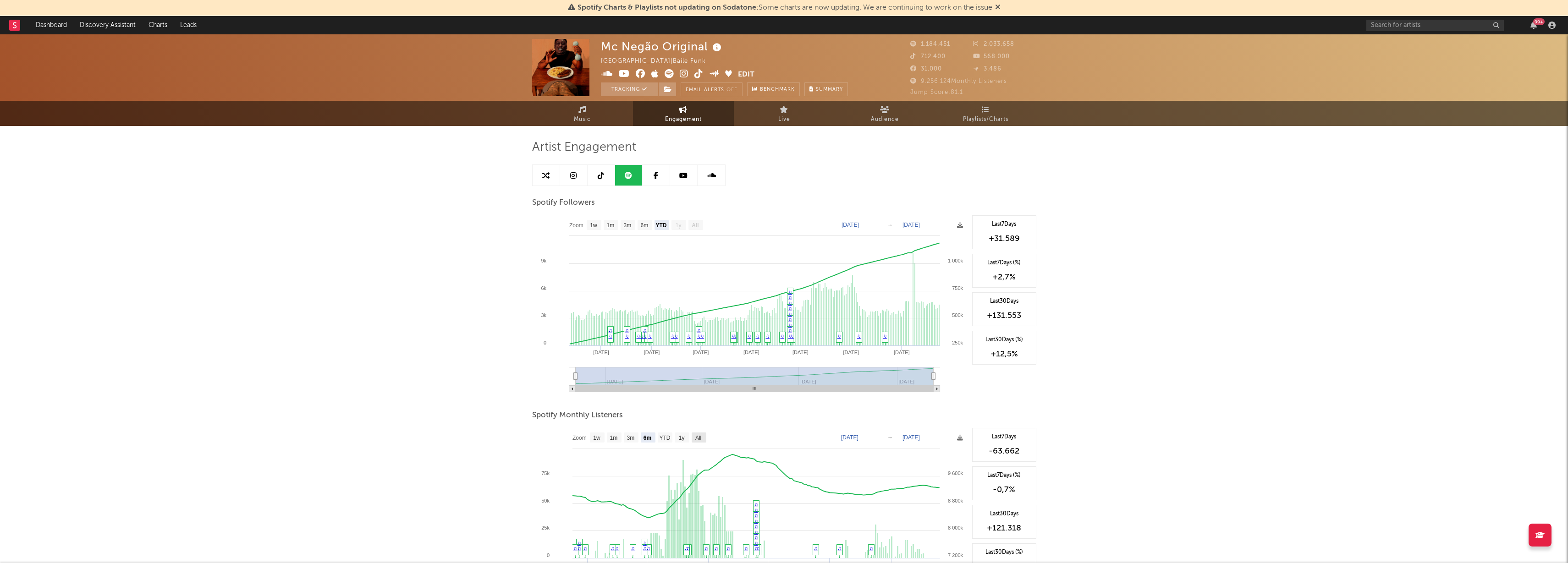
type input "[DATE]"
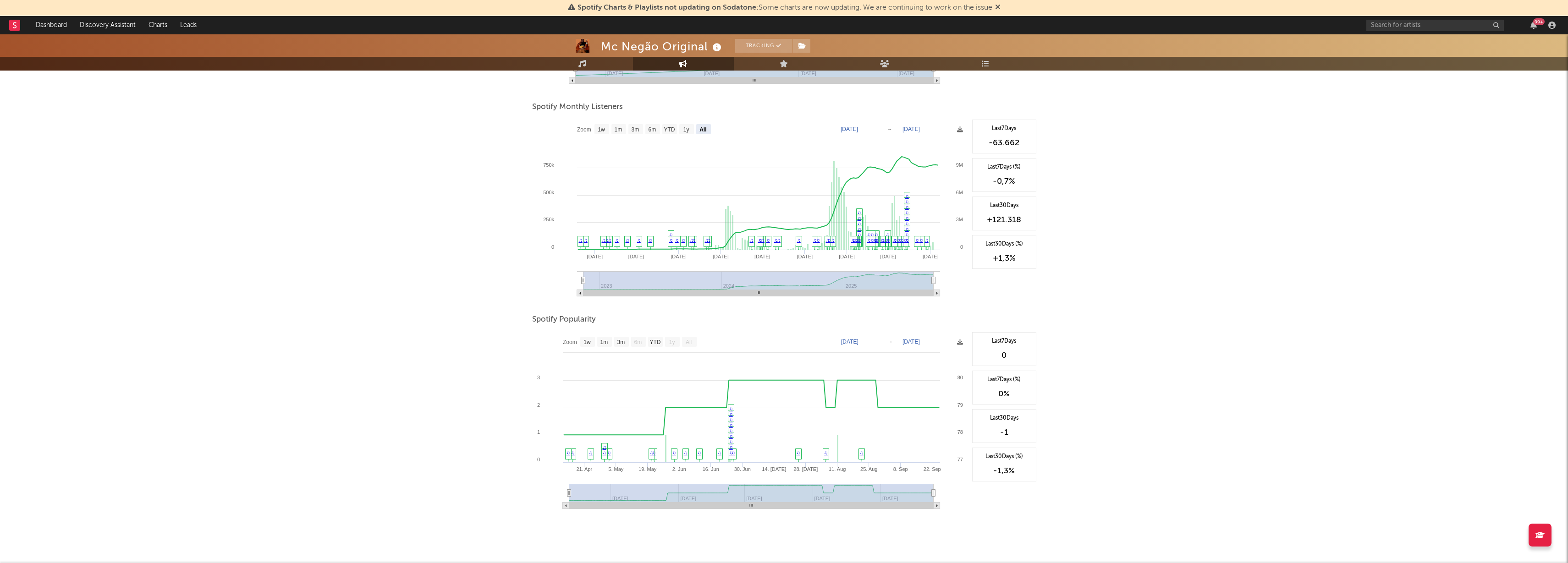
scroll to position [325, 0]
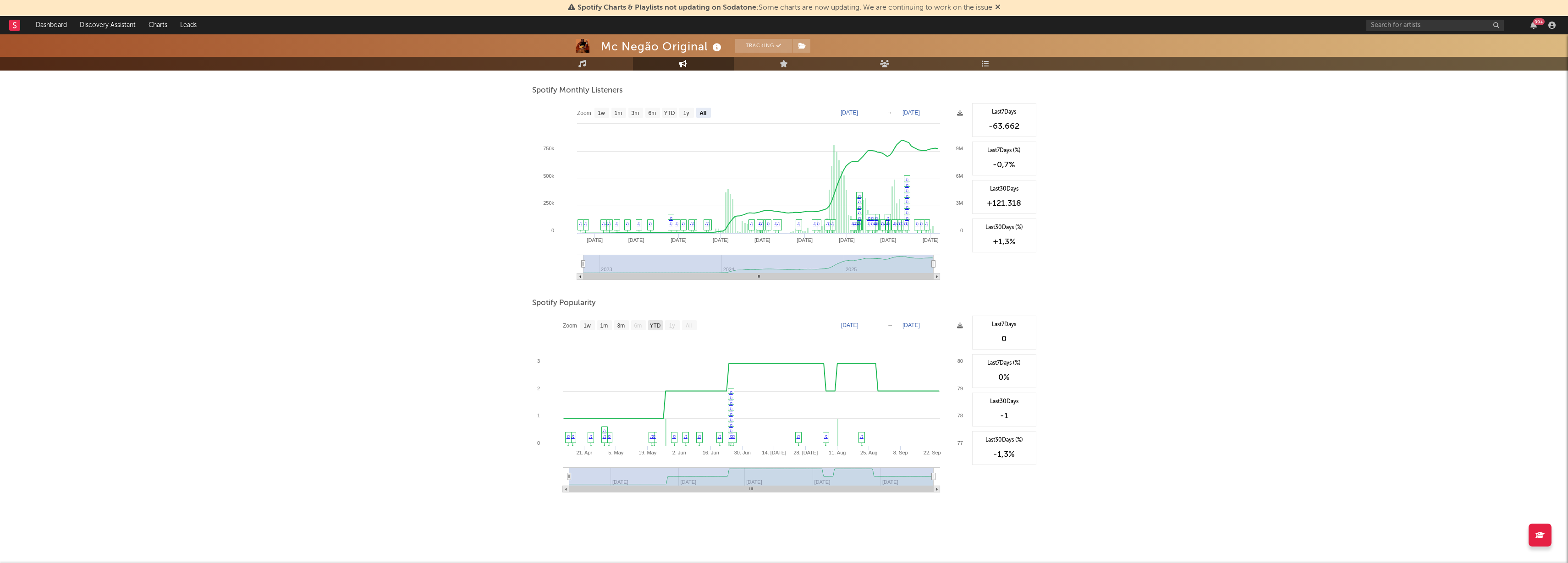
click at [657, 323] on text "YTD" at bounding box center [654, 326] width 11 height 7
select select "YTD"
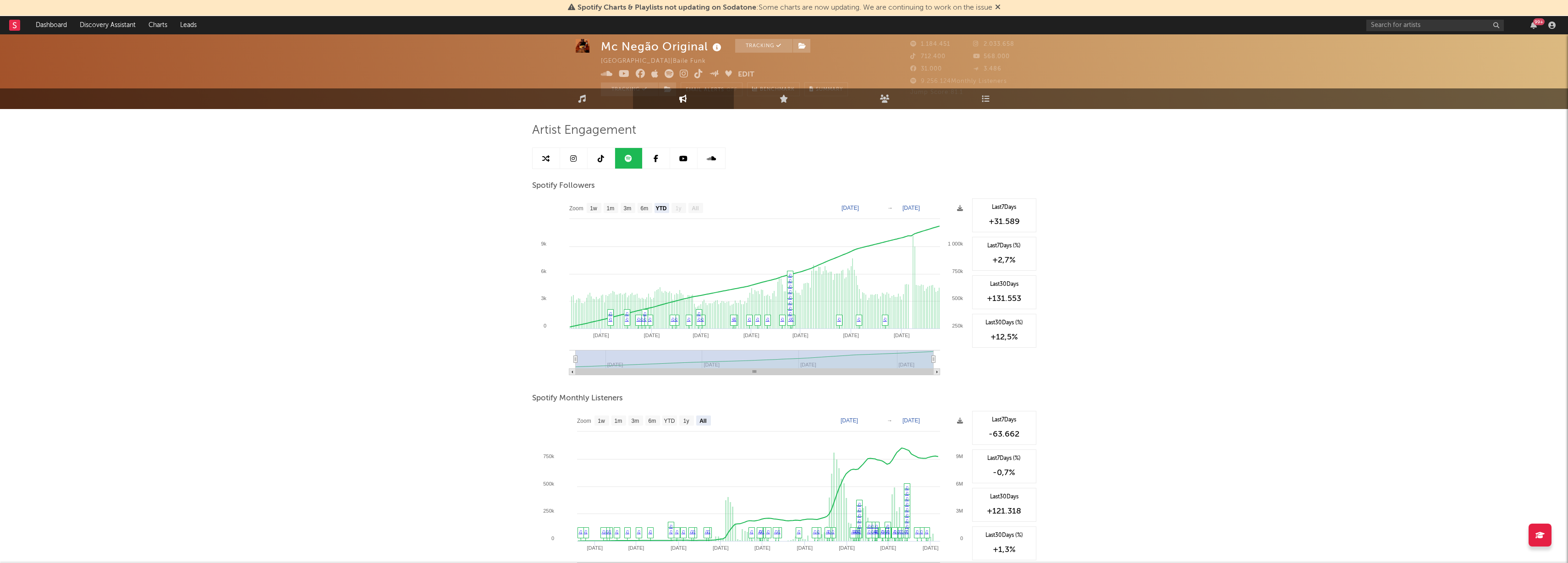
scroll to position [11, 0]
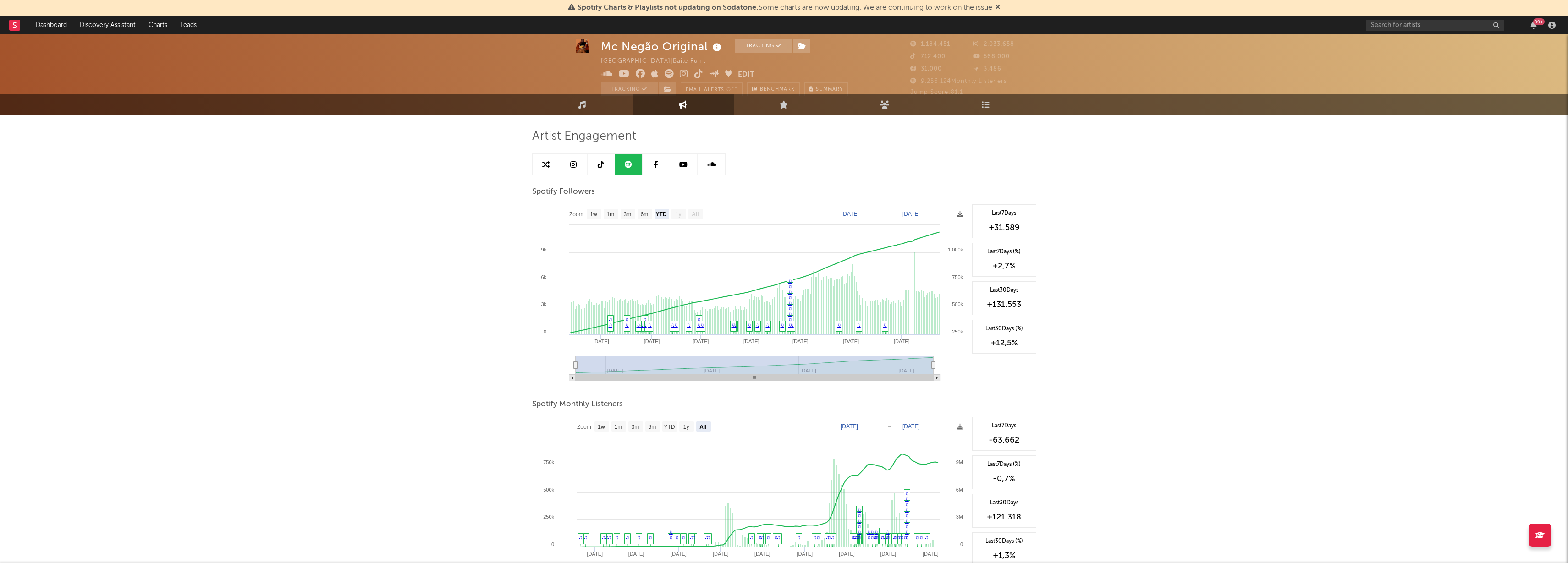
click at [698, 110] on link "Engagement" at bounding box center [683, 104] width 101 height 21
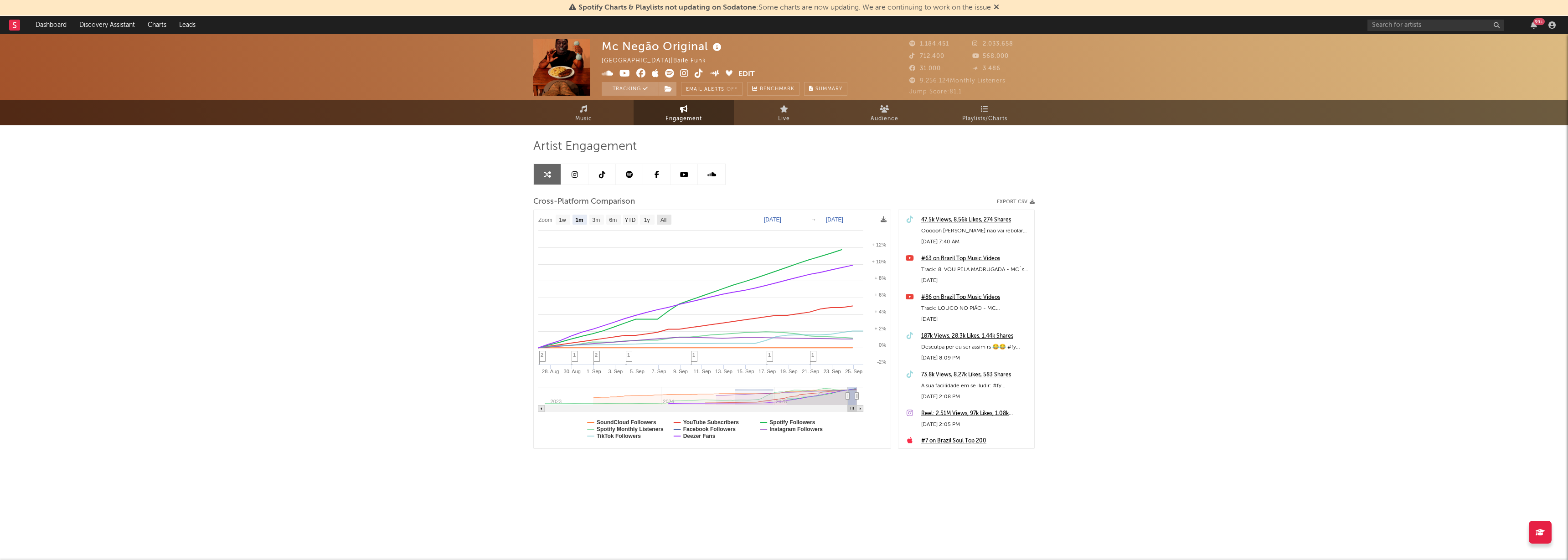
click at [661, 217] on text "All" at bounding box center [663, 220] width 6 height 7
select select "All"
type input "[DATE]"
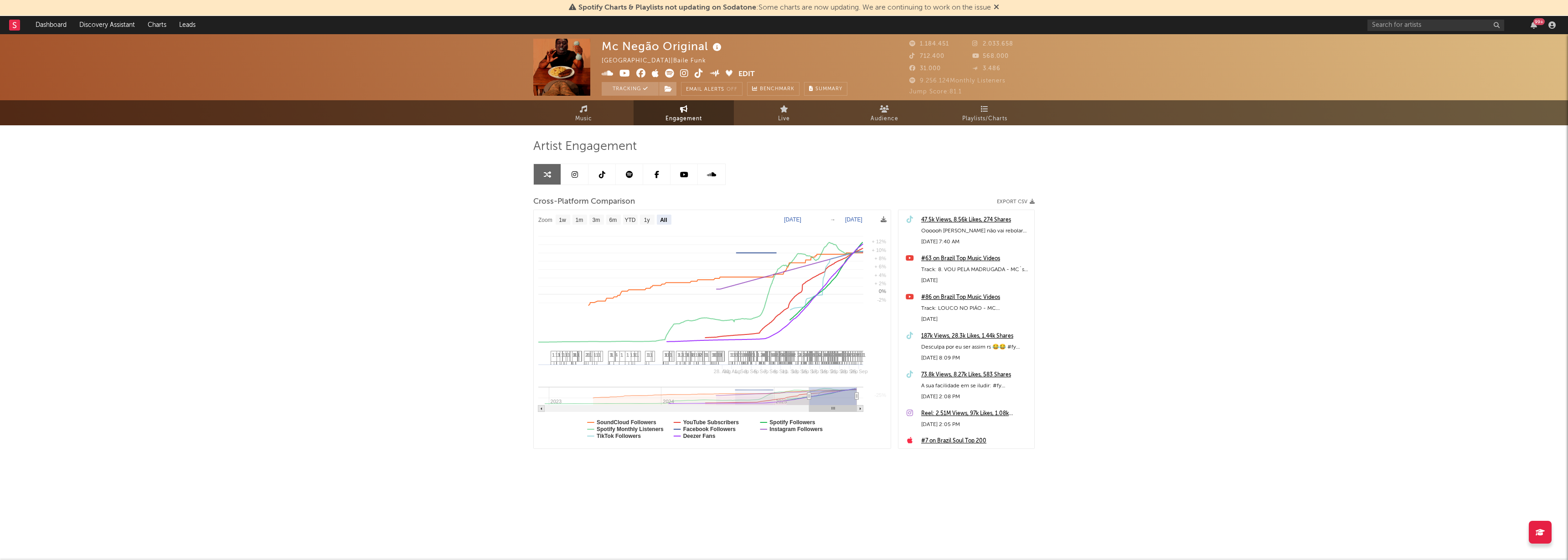
select select "All"
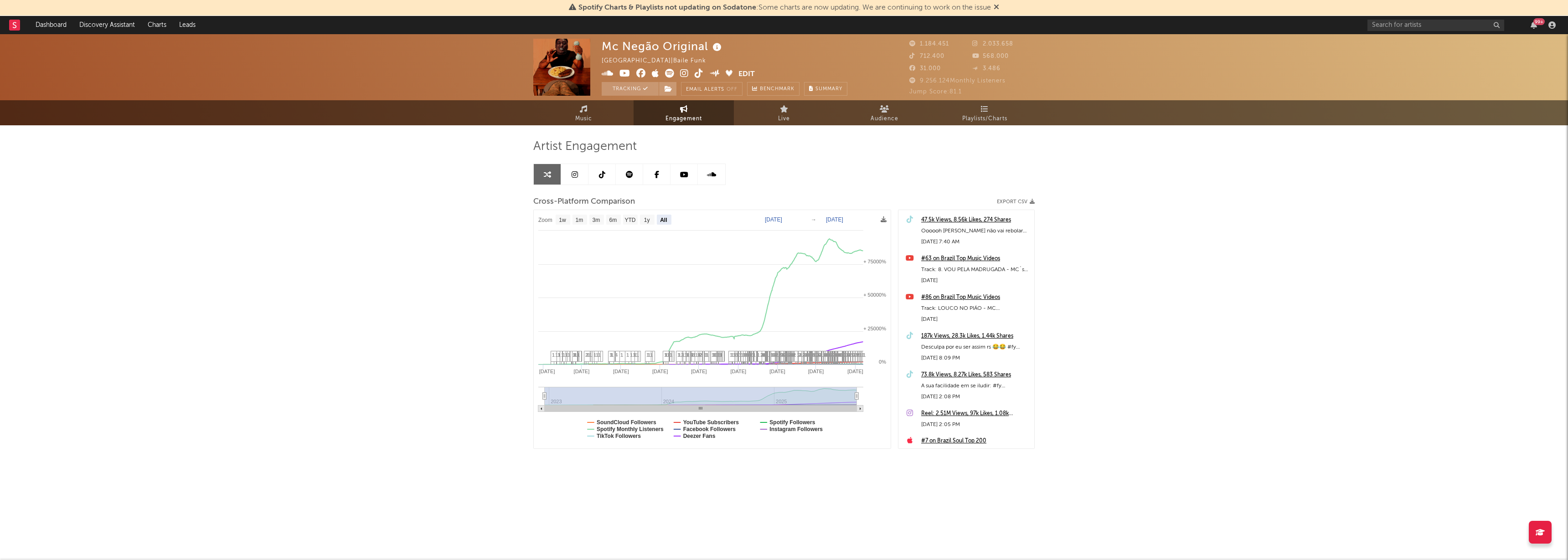
click at [686, 180] on link at bounding box center [684, 174] width 27 height 21
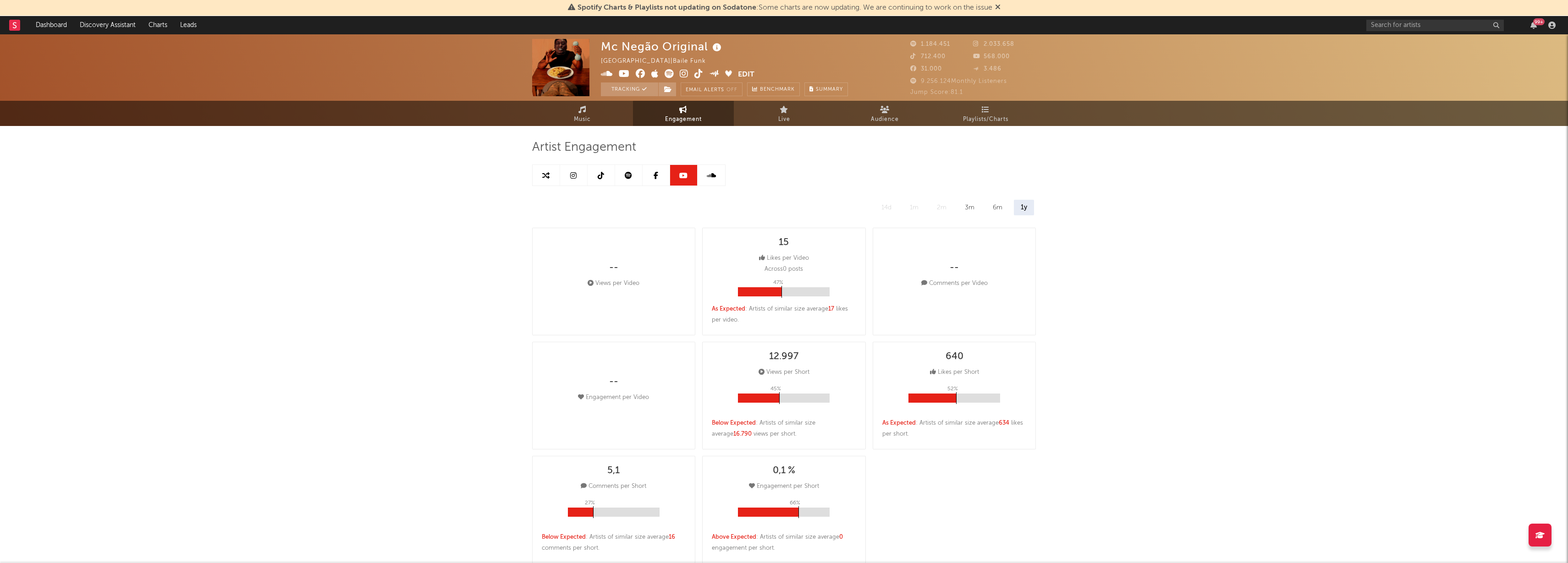
select select "6m"
click at [969, 207] on div "3m" at bounding box center [969, 207] width 23 height 16
click at [1008, 207] on div "6m" at bounding box center [998, 207] width 23 height 16
click at [1388, 27] on input "text" at bounding box center [1435, 26] width 137 height 12
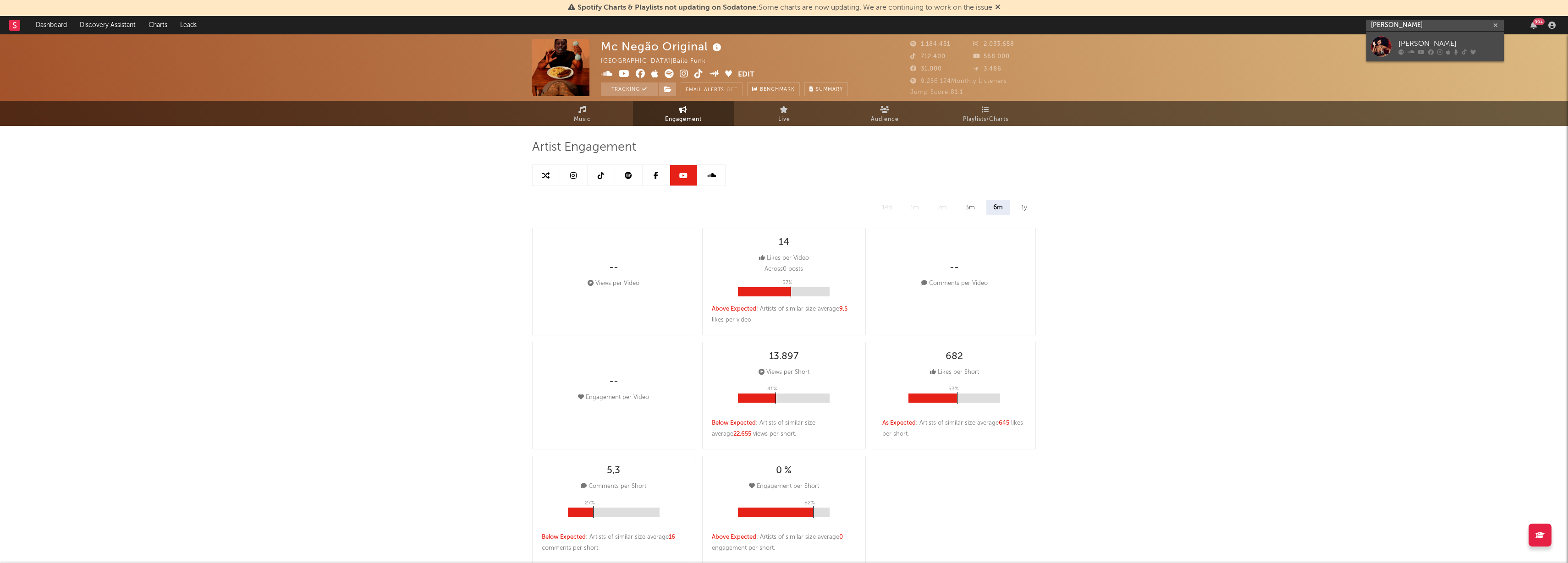
type input "[PERSON_NAME]"
click at [1436, 41] on div "[PERSON_NAME]" at bounding box center [1449, 43] width 101 height 11
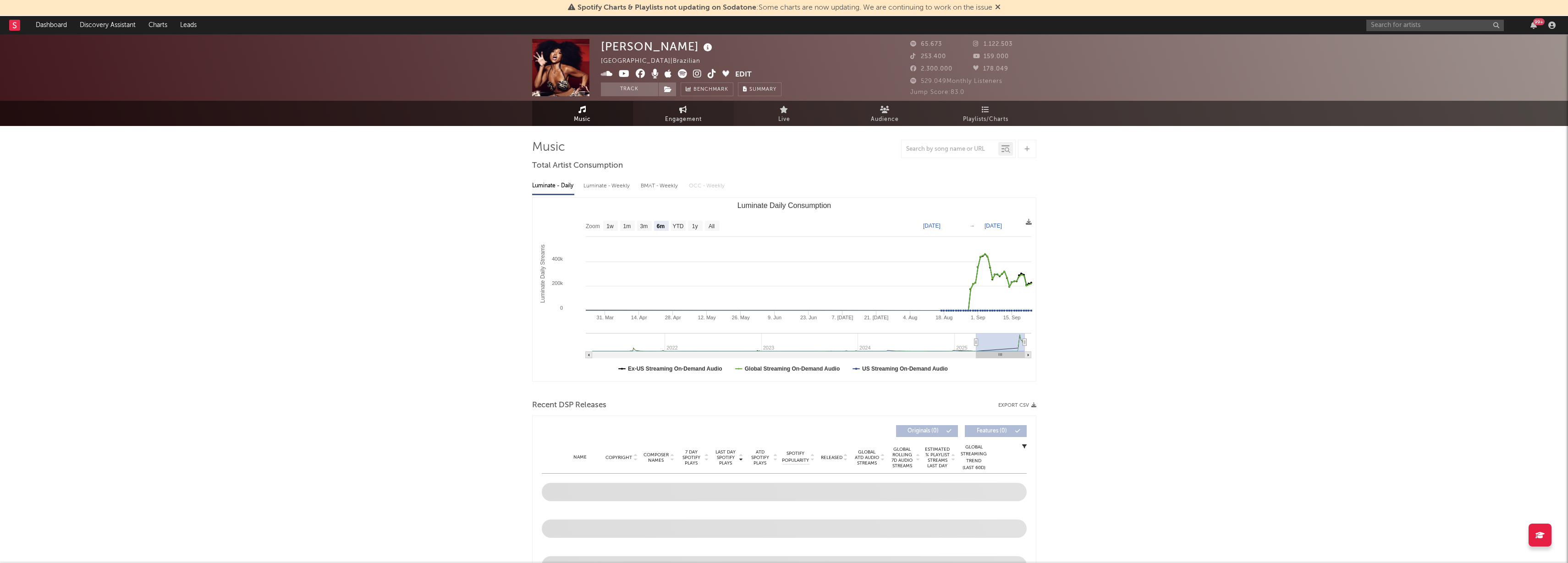
select select "6m"
click at [691, 110] on link "Engagement" at bounding box center [683, 113] width 101 height 25
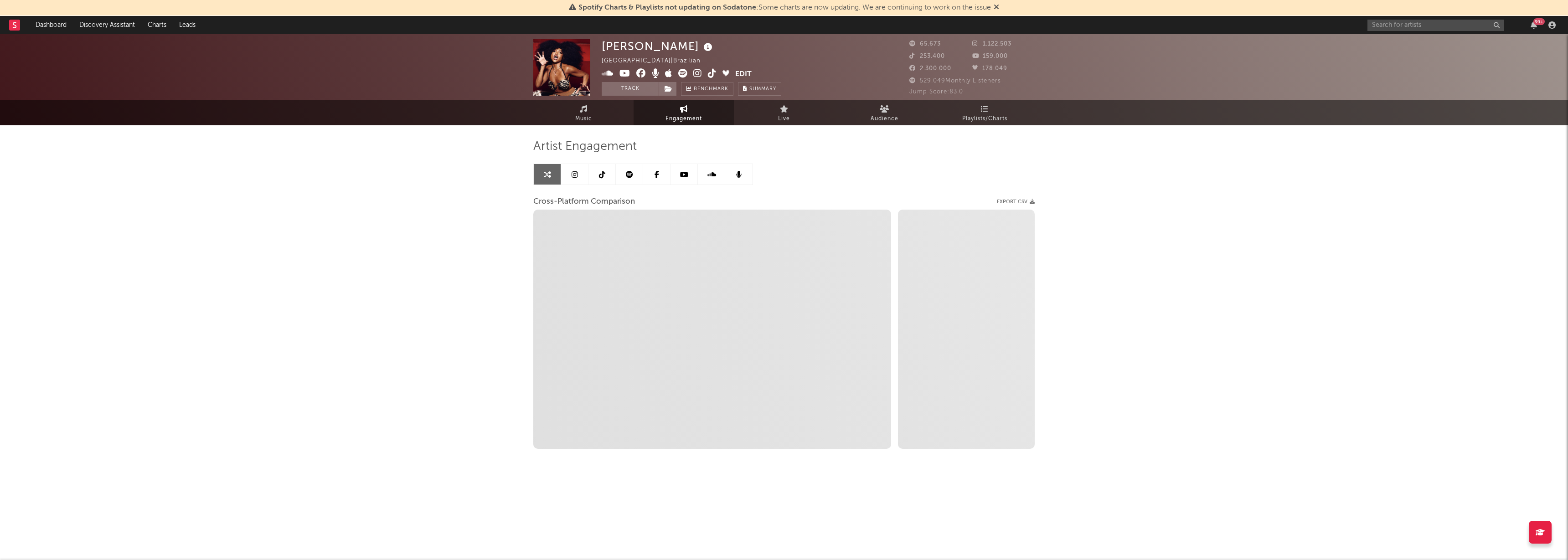
select select "1w"
select select "1m"
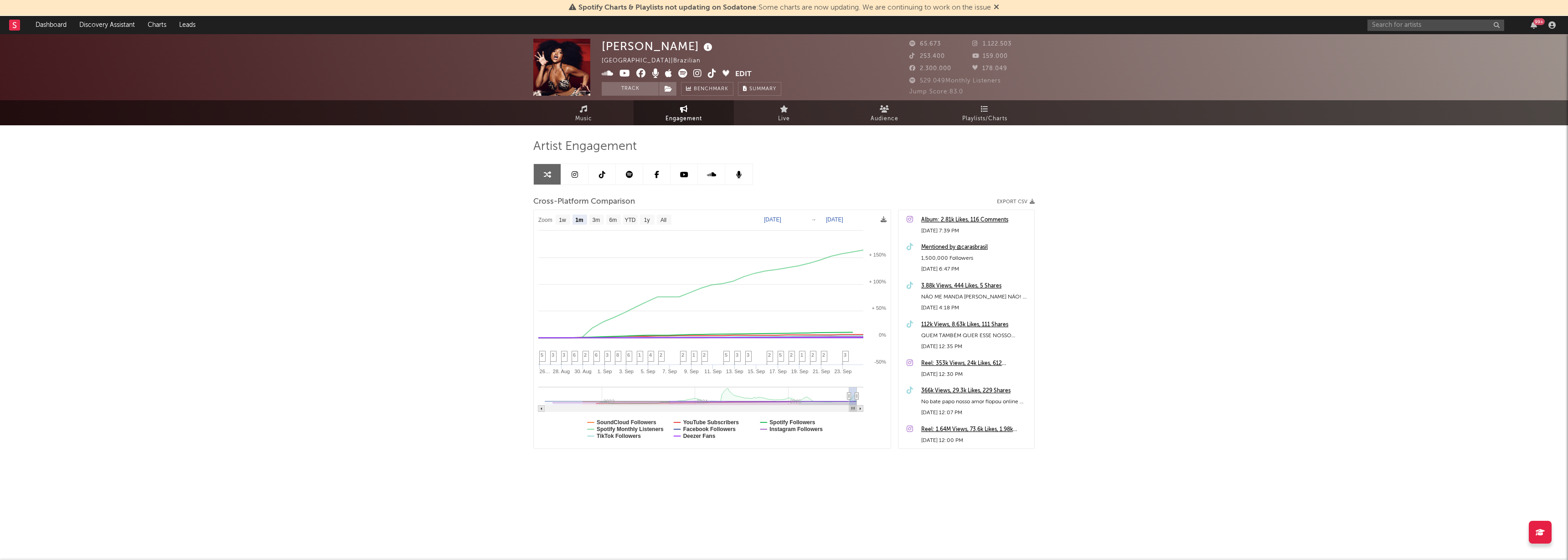
click at [624, 175] on link at bounding box center [629, 174] width 27 height 21
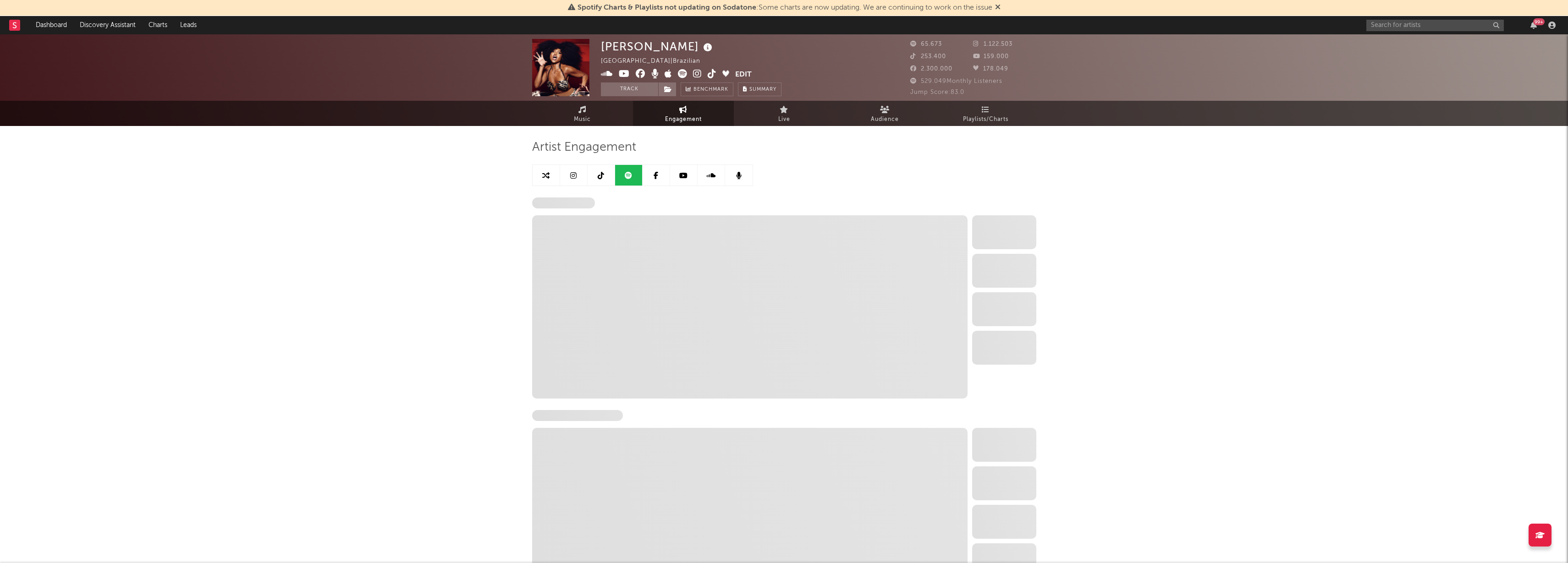
select select "6m"
select select "1w"
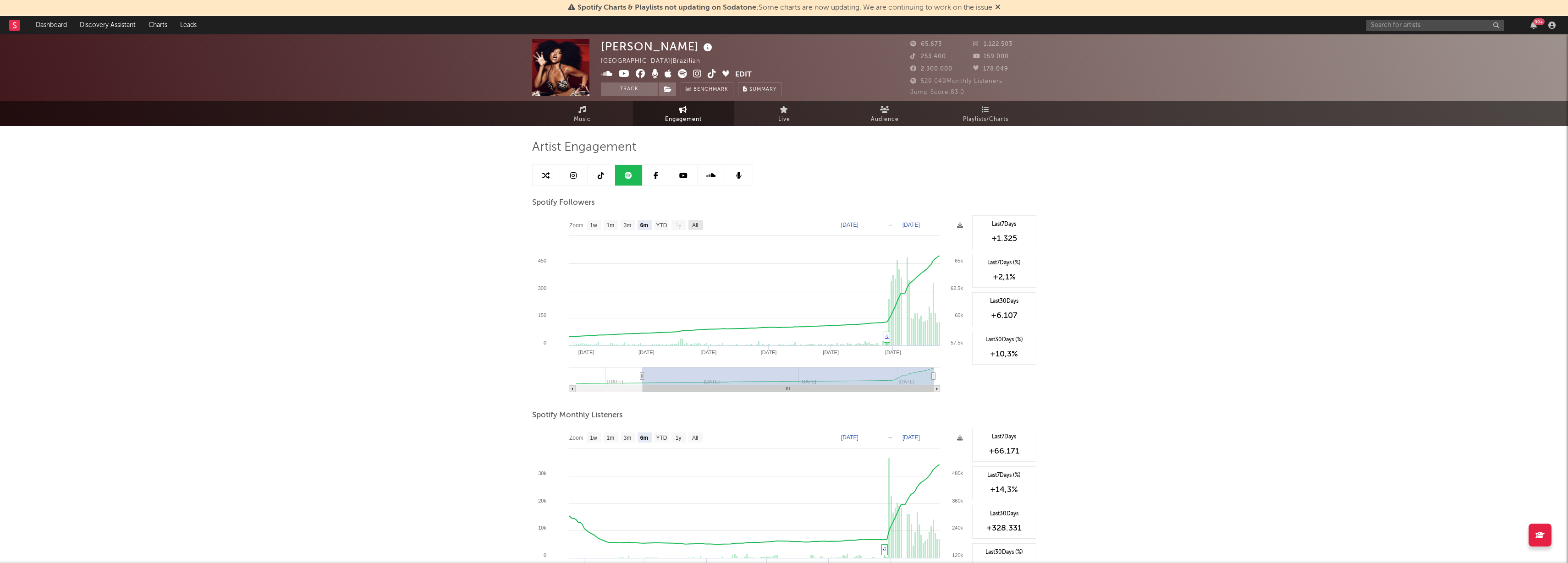
click at [691, 224] on rect at bounding box center [695, 225] width 15 height 10
select select "All"
click at [859, 224] on text "[DATE]" at bounding box center [849, 225] width 17 height 7
click at [869, 224] on input "[DATE]" at bounding box center [855, 224] width 42 height 9
click at [871, 223] on input "[DATE]" at bounding box center [855, 224] width 42 height 9
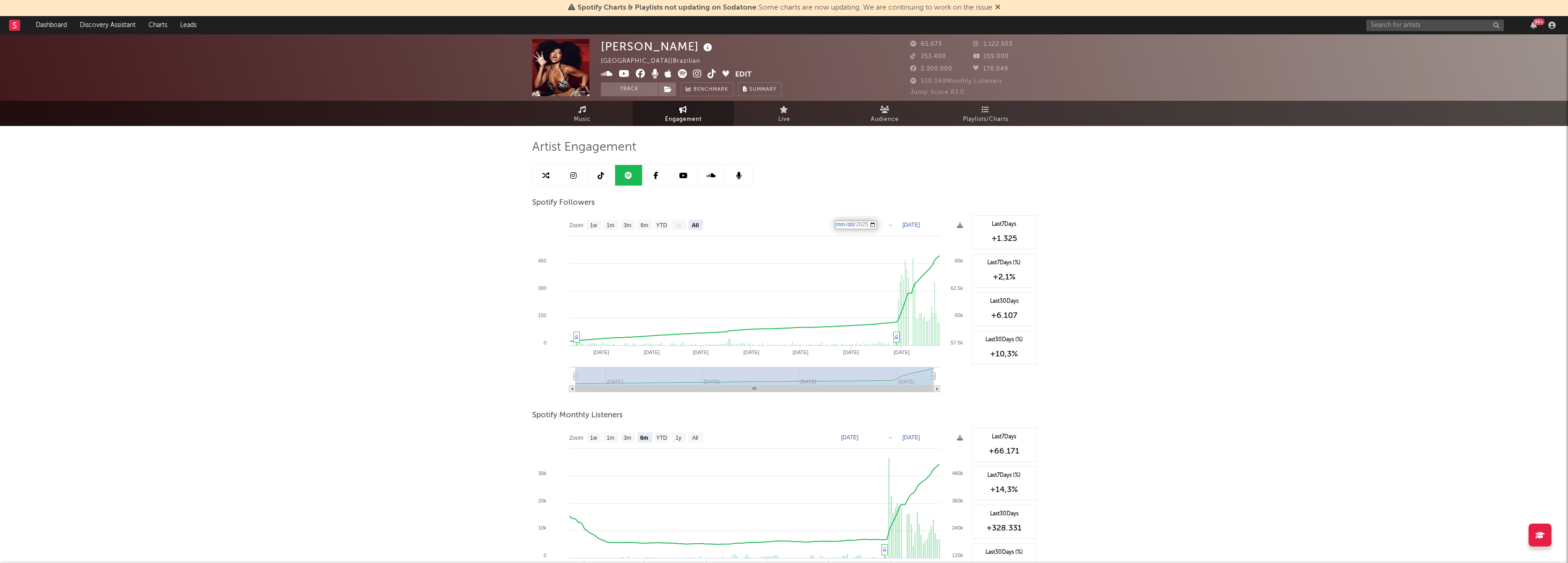
type input "[DATE]"
click at [866, 175] on div "Artist Engagement Spotify Followers Zoom 1w 1m 3m 6m YTD 1y All [DATE] [DATE] C…" at bounding box center [784, 482] width 504 height 684
click at [998, 3] on icon at bounding box center [998, 7] width 6 height 7
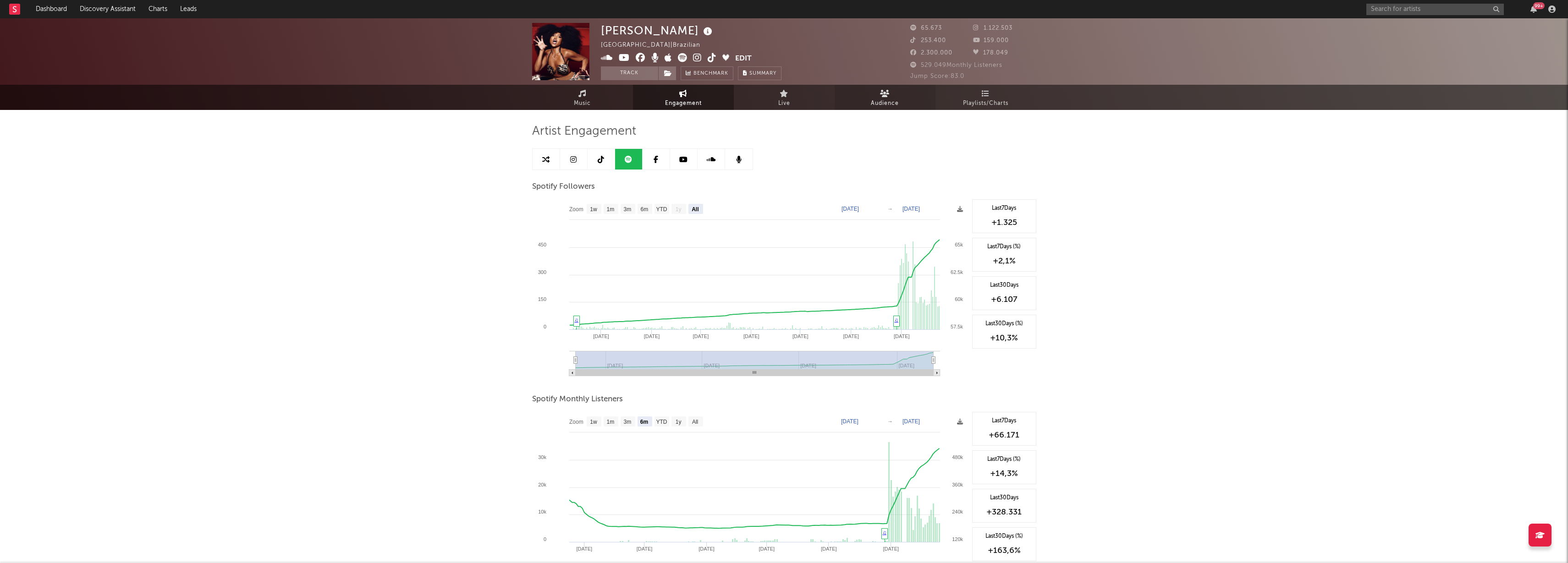
click at [869, 95] on link "Audience" at bounding box center [885, 97] width 101 height 25
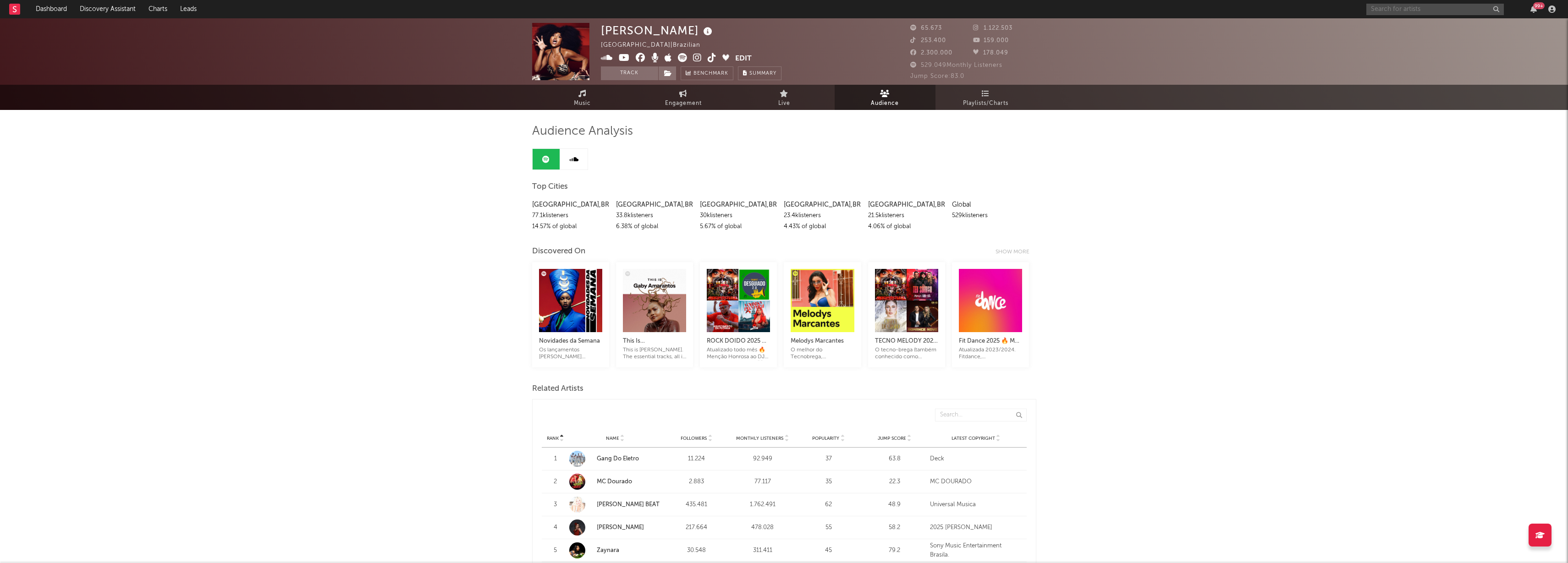
click at [1438, 6] on input "text" at bounding box center [1435, 9] width 137 height 12
type input "[PERSON_NAME]"
click at [1422, 23] on div "[PERSON_NAME]" at bounding box center [1449, 27] width 101 height 11
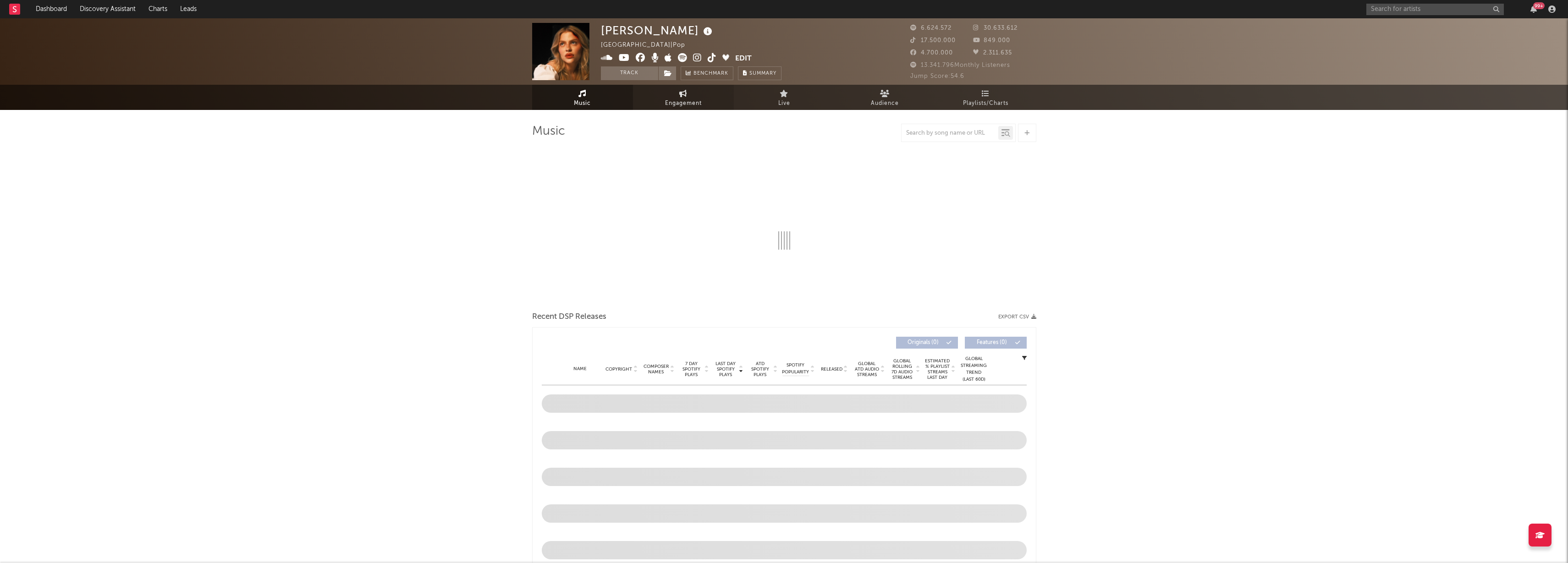
select select "6m"
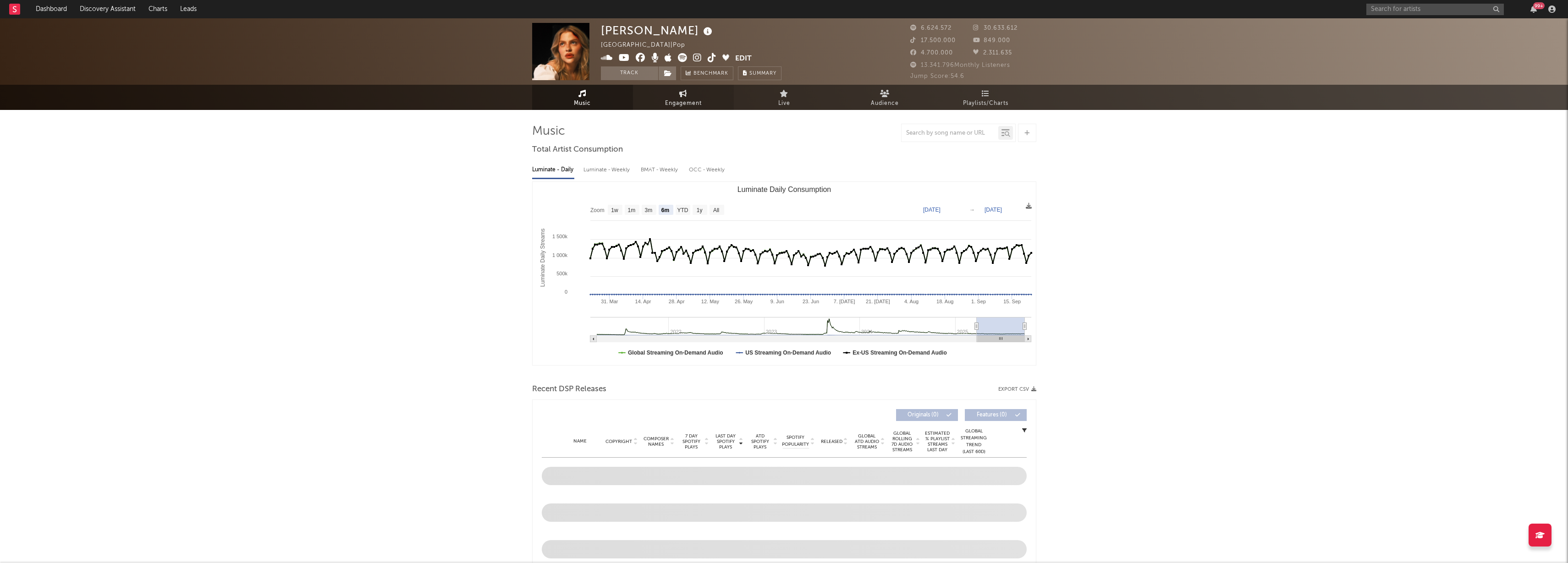
click at [702, 95] on link "Engagement" at bounding box center [683, 97] width 101 height 25
select select "1w"
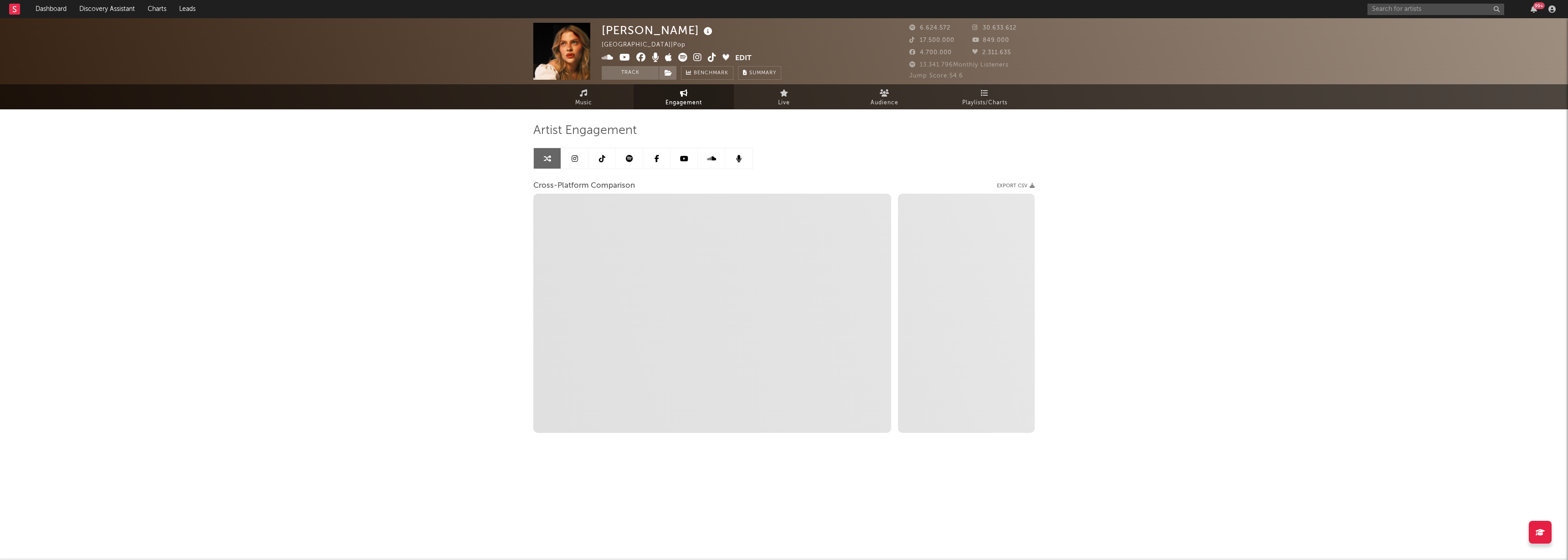
click at [620, 156] on link at bounding box center [629, 158] width 27 height 21
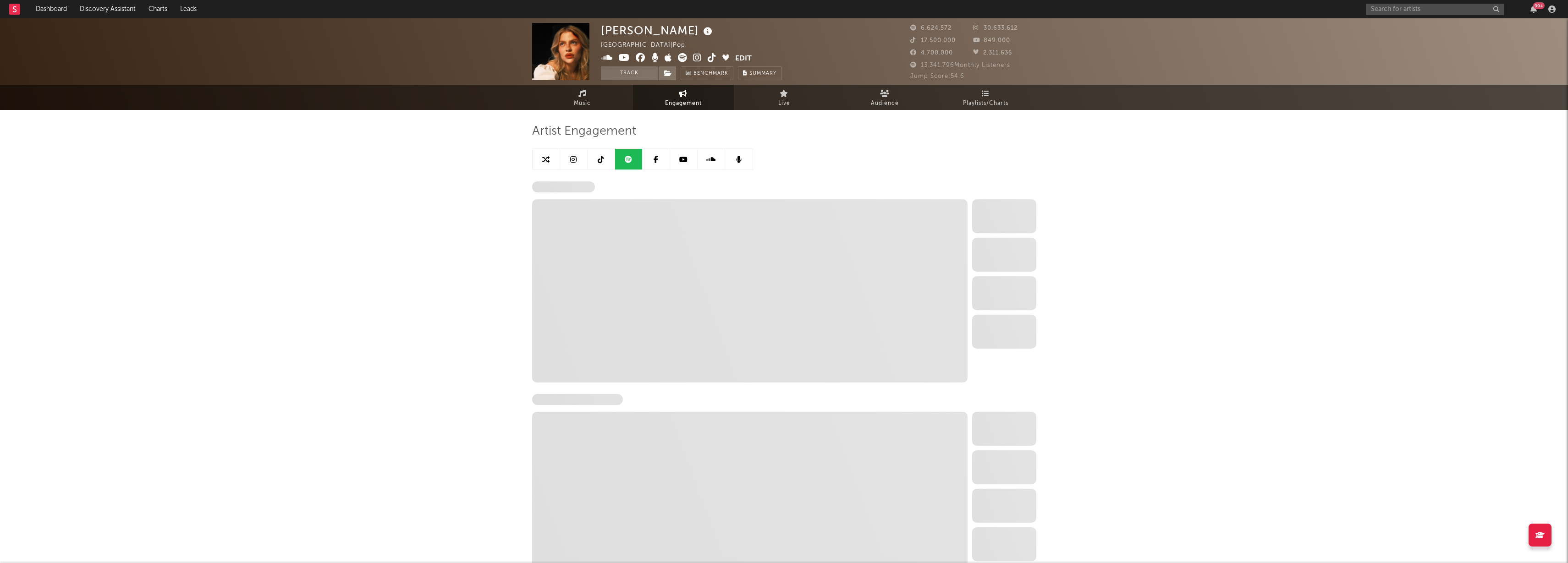
select select "6m"
select select "1w"
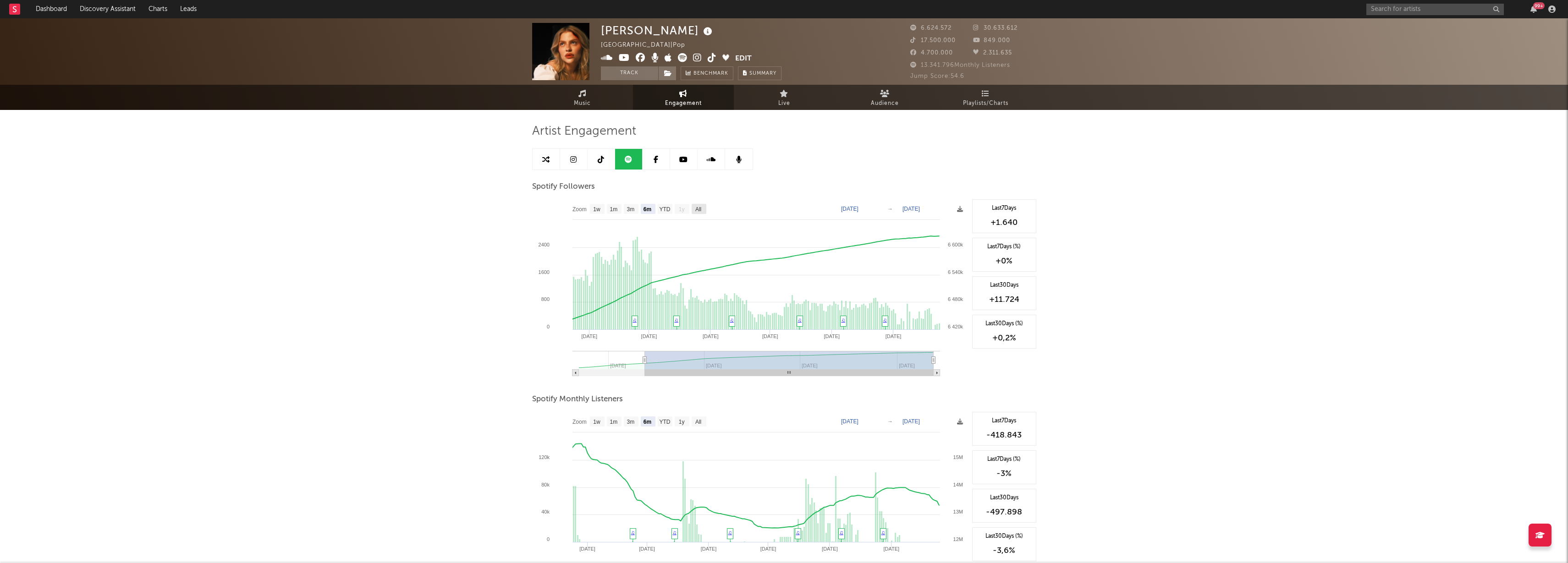
click at [700, 209] on text "All" at bounding box center [697, 209] width 6 height 7
select select "All"
type input "[DATE]"
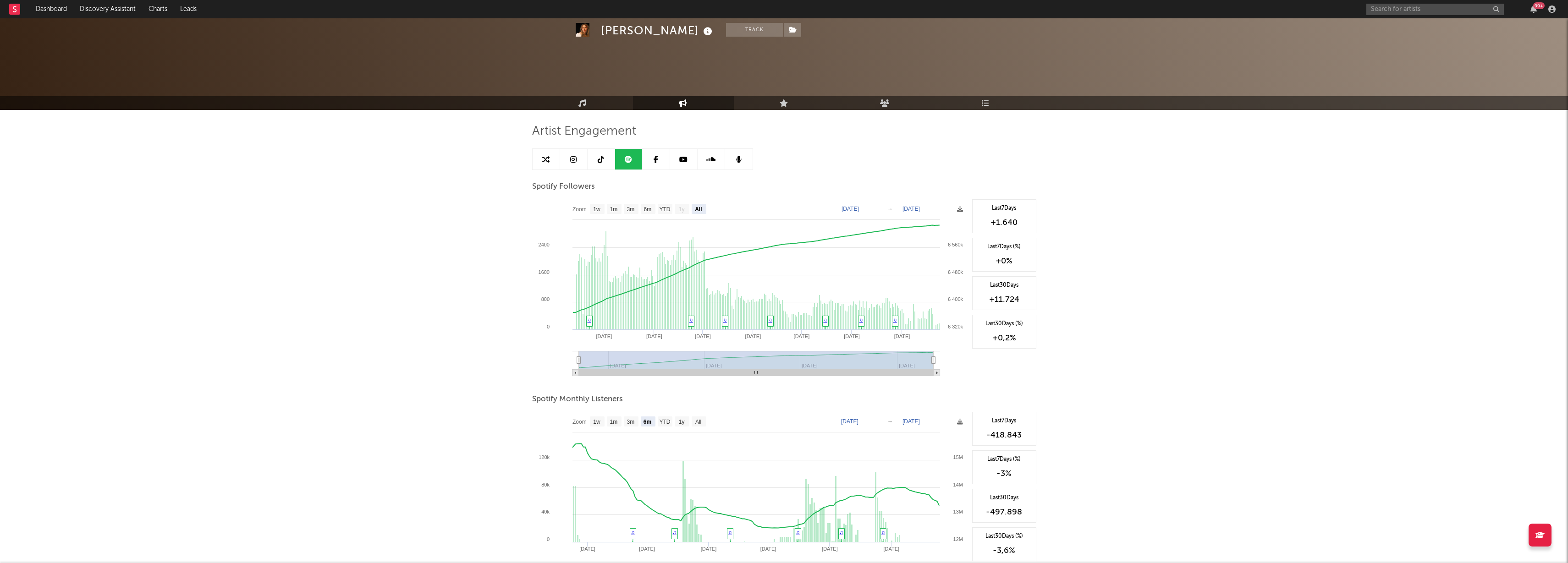
scroll to position [309, 0]
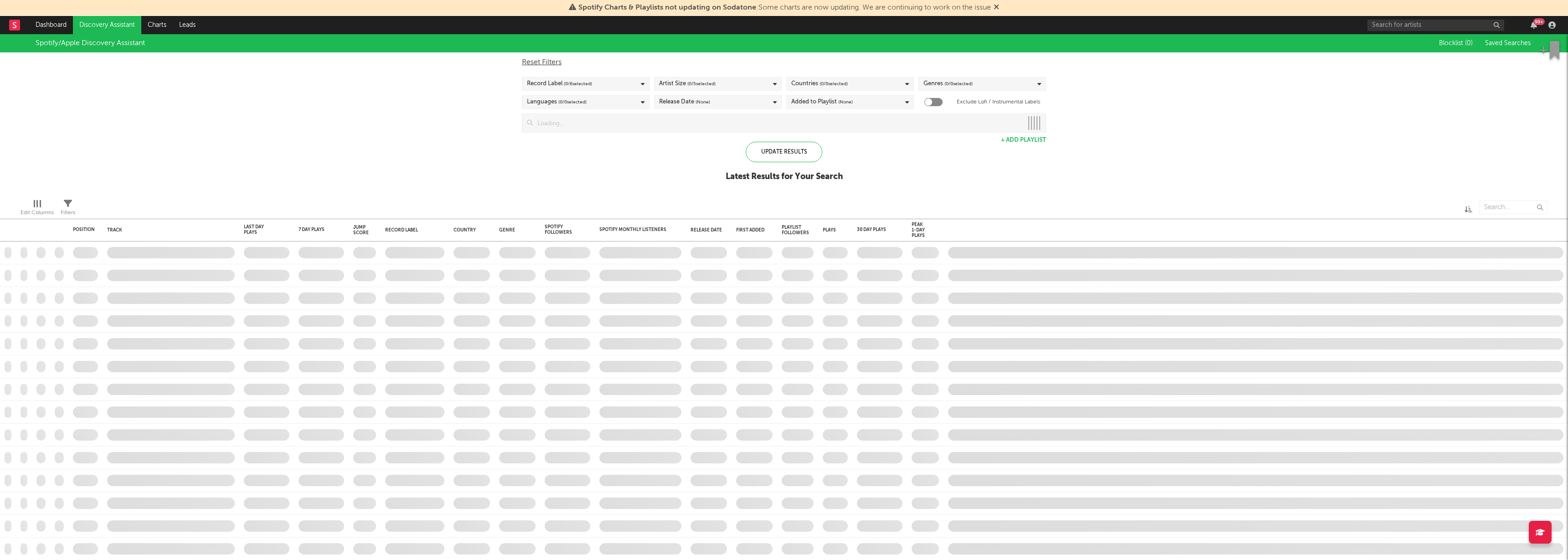
checkbox input "true"
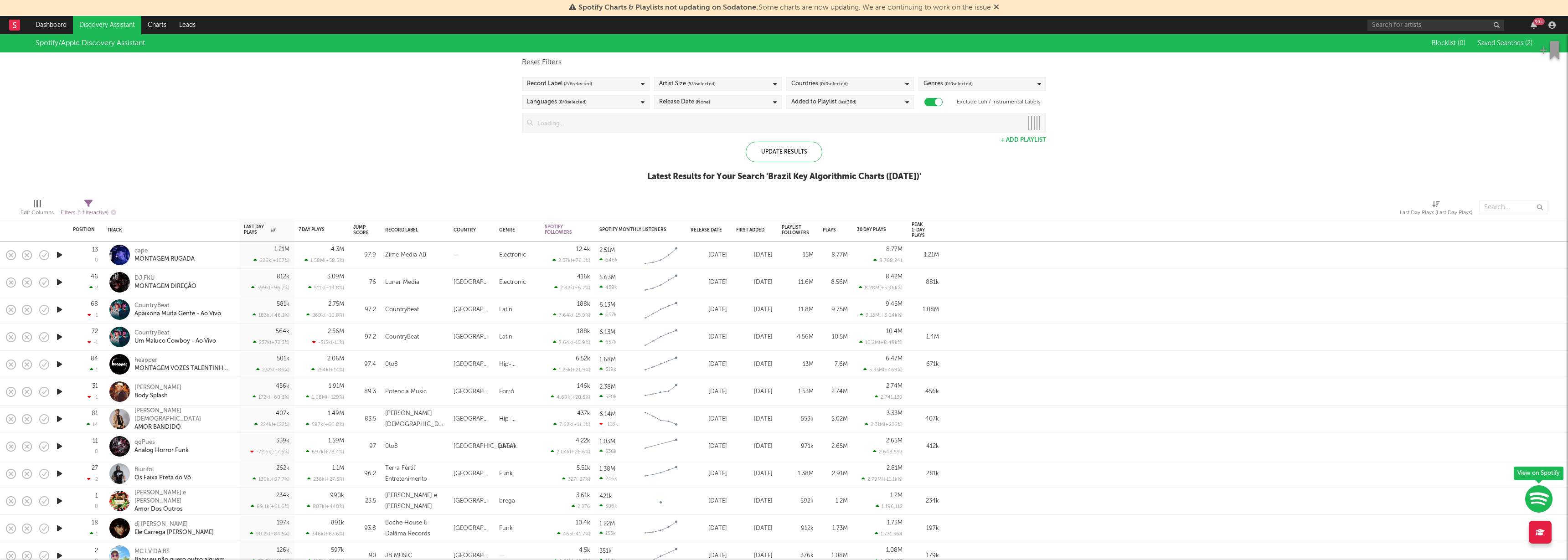
click at [18, 25] on rect at bounding box center [14, 25] width 11 height 11
